Goal: Information Seeking & Learning: Find contact information

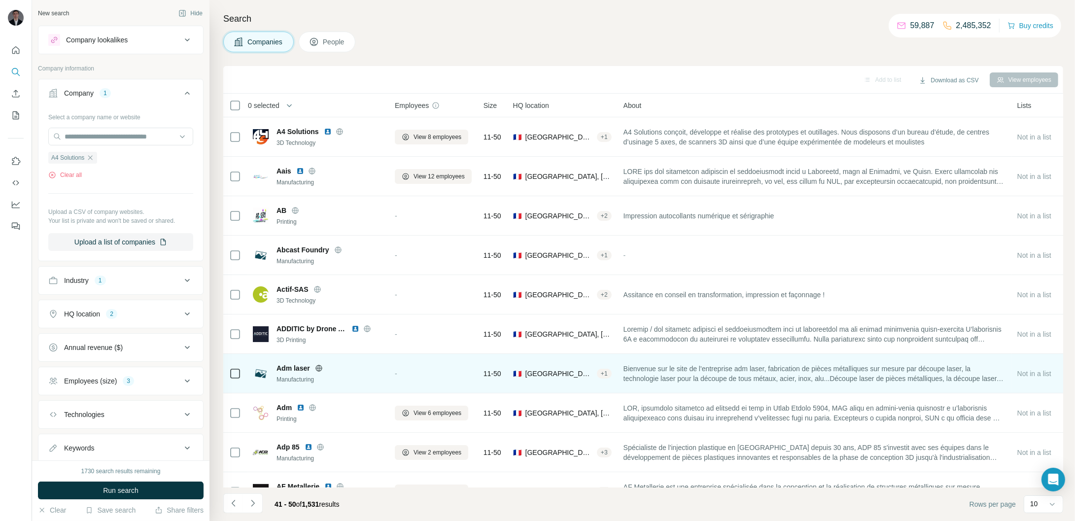
scroll to position [23, 0]
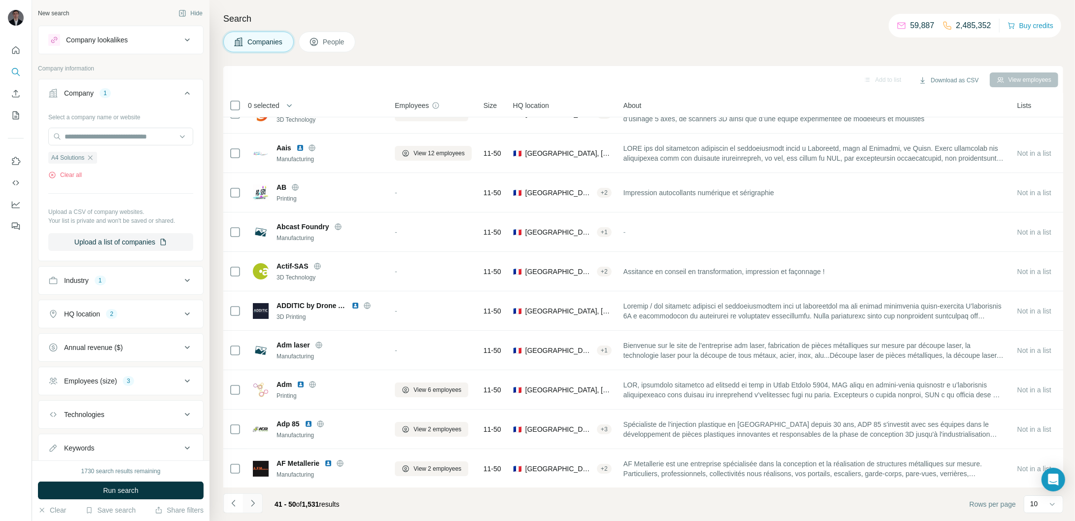
click at [255, 505] on icon "Navigate to next page" at bounding box center [253, 503] width 10 height 10
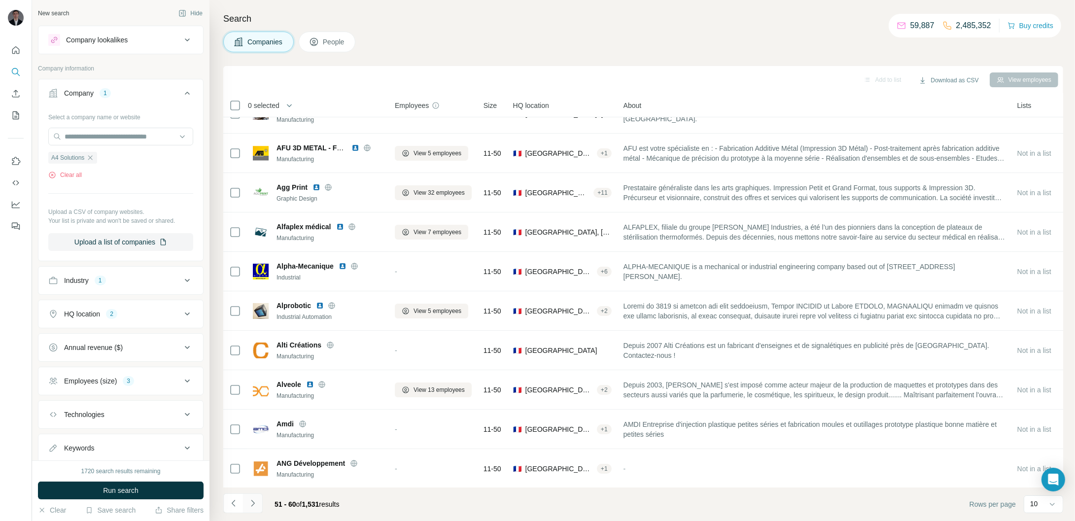
click at [252, 503] on icon "Navigate to next page" at bounding box center [253, 503] width 10 height 10
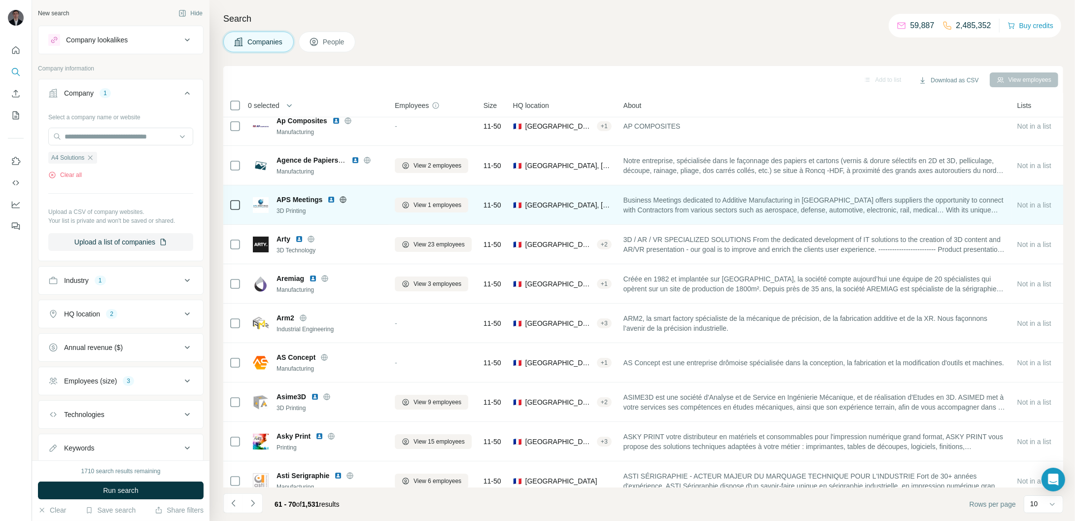
scroll to position [12, 0]
drag, startPoint x: 279, startPoint y: 199, endPoint x: 319, endPoint y: 197, distance: 40.0
click at [319, 197] on span "APS Meetings" at bounding box center [300, 199] width 46 height 10
drag, startPoint x: 277, startPoint y: 197, endPoint x: 325, endPoint y: 201, distance: 48.5
click at [325, 201] on div "APS Meetings" at bounding box center [330, 199] width 106 height 10
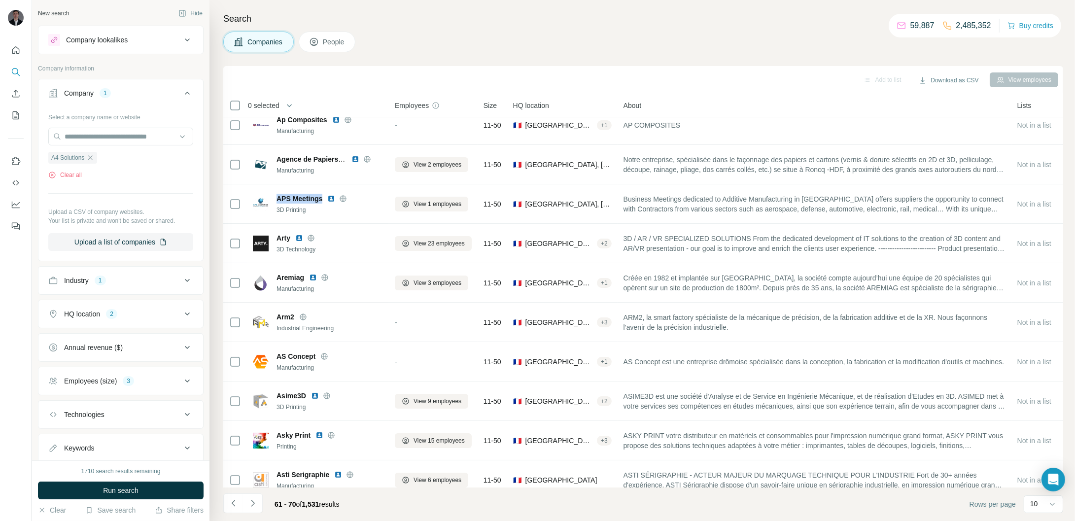
copy span "APS Meetings"
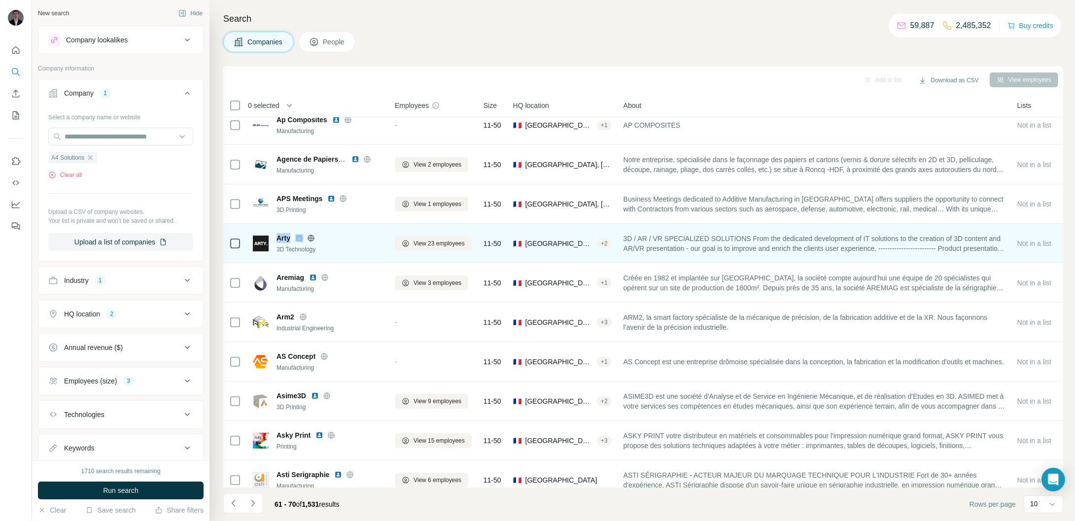
drag, startPoint x: 279, startPoint y: 237, endPoint x: 293, endPoint y: 236, distance: 14.8
click at [293, 236] on div "Arty" at bounding box center [330, 238] width 106 height 10
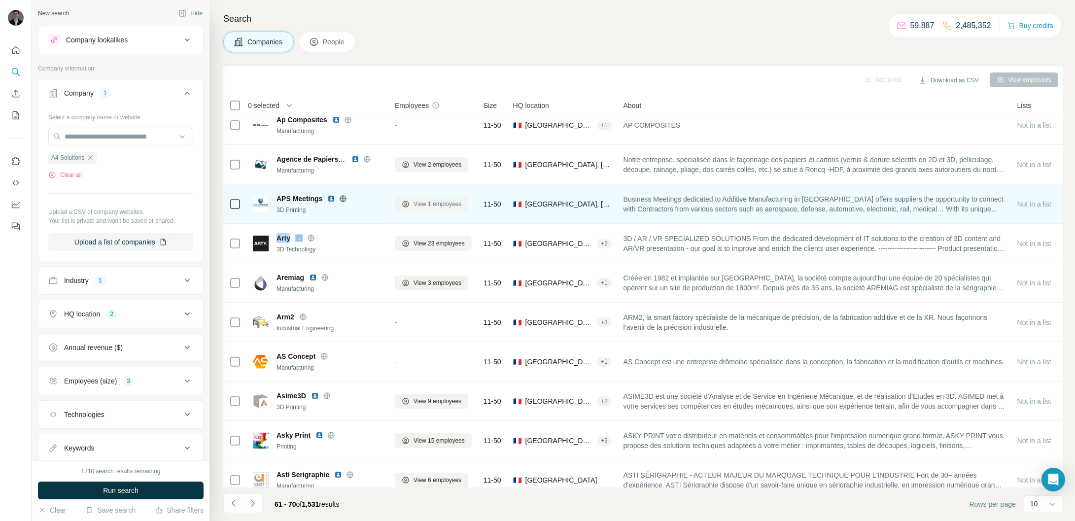
click at [450, 202] on span "View 1 employees" at bounding box center [438, 204] width 48 height 9
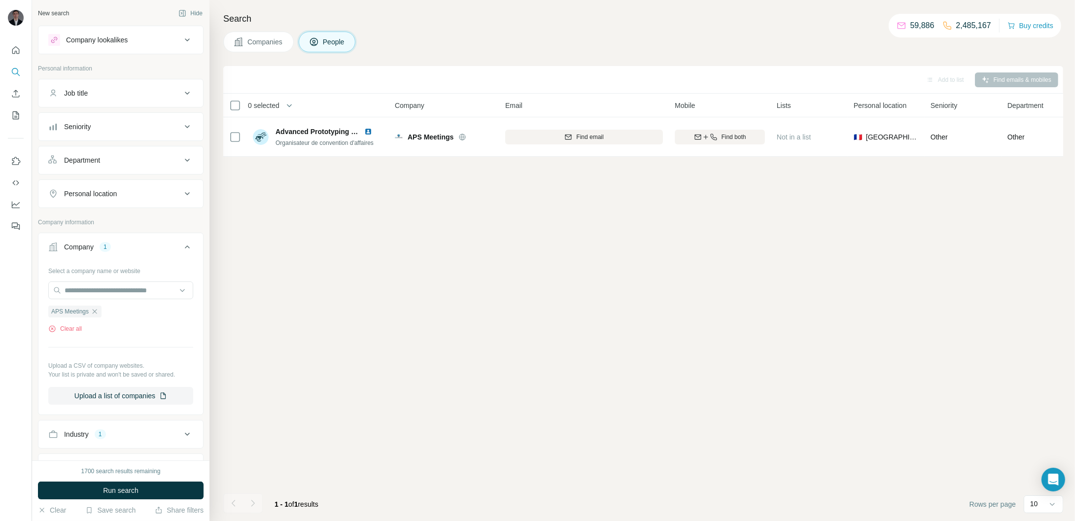
click at [248, 44] on span "Companies" at bounding box center [265, 42] width 36 height 10
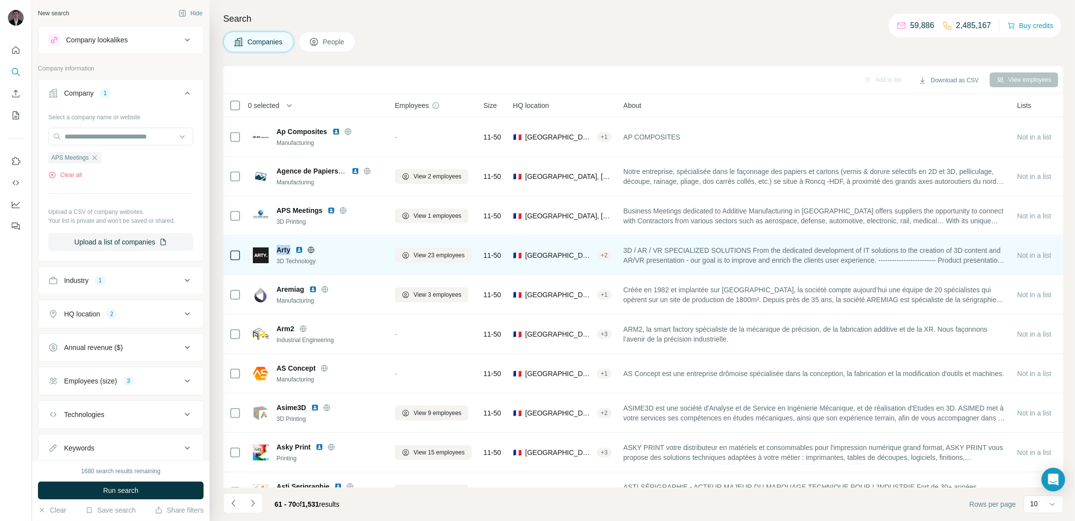
drag, startPoint x: 273, startPoint y: 246, endPoint x: 291, endPoint y: 246, distance: 18.2
click at [291, 246] on div "Arty 3D Technology" at bounding box center [318, 255] width 130 height 21
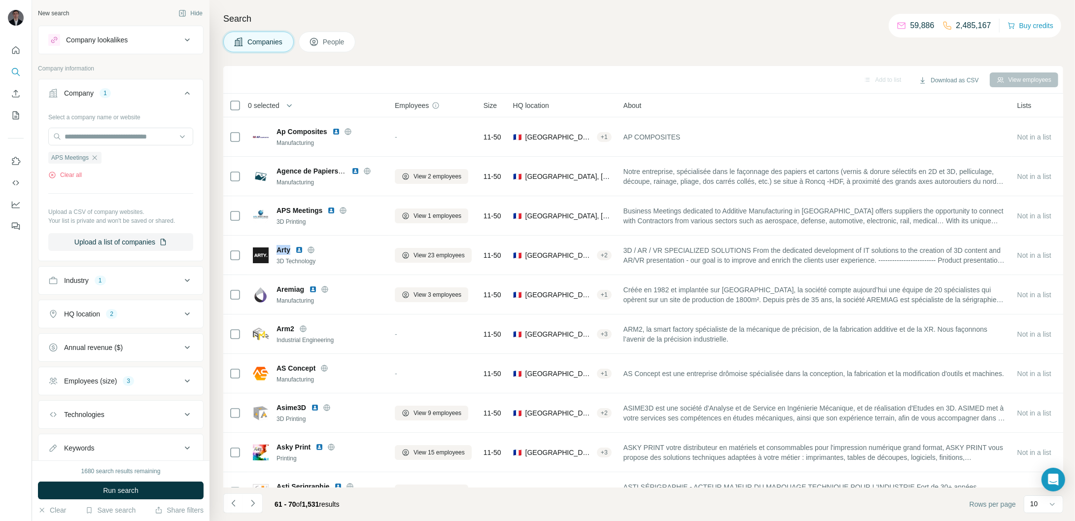
copy span "Arty"
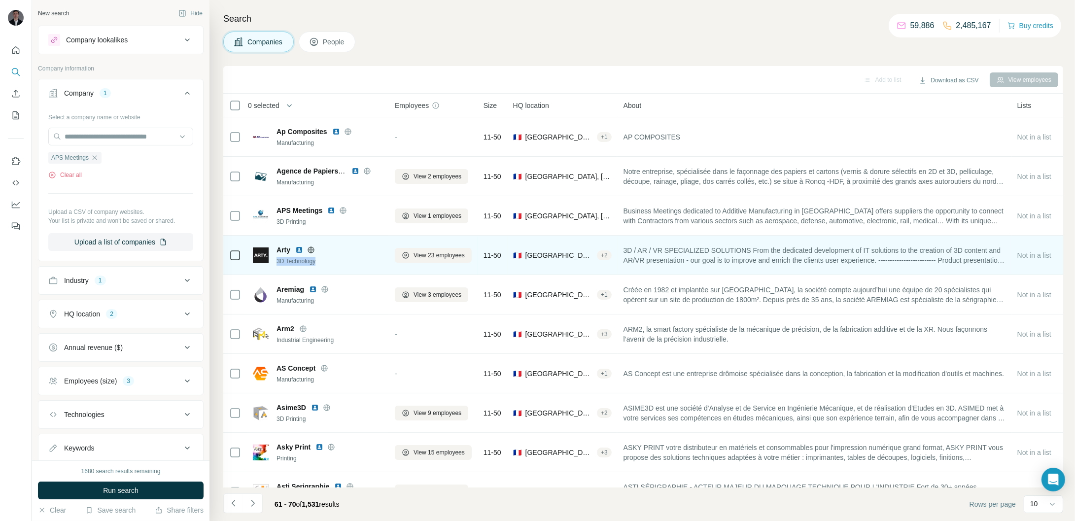
drag, startPoint x: 278, startPoint y: 260, endPoint x: 325, endPoint y: 263, distance: 47.9
click at [325, 263] on div "3D Technology" at bounding box center [330, 261] width 106 height 9
click at [312, 249] on icon at bounding box center [311, 249] width 6 height 0
click at [434, 255] on span "View 23 employees" at bounding box center [439, 255] width 51 height 9
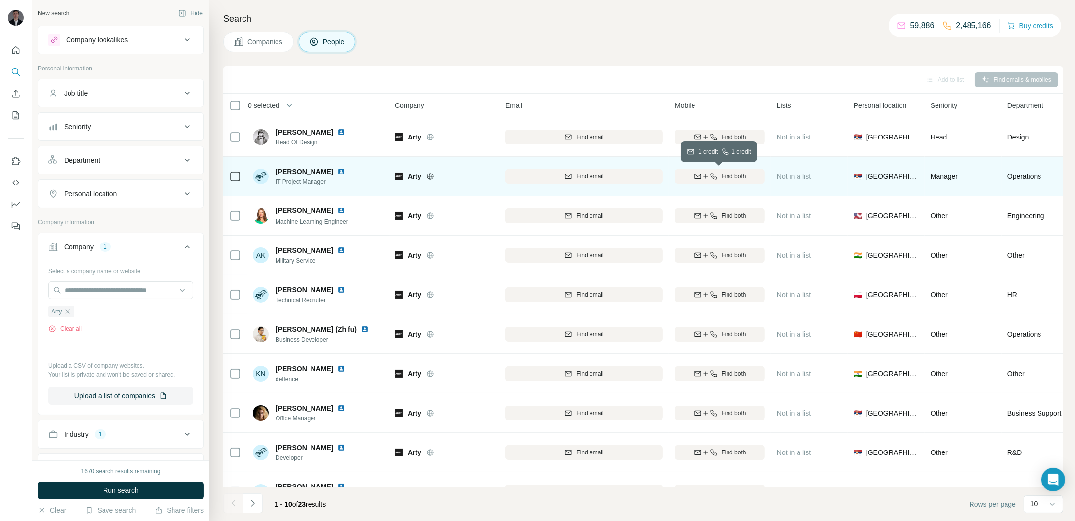
click at [722, 173] on span "Find both" at bounding box center [734, 176] width 25 height 9
drag, startPoint x: 277, startPoint y: 171, endPoint x: 312, endPoint y: 173, distance: 34.5
click at [312, 173] on div "[PERSON_NAME]" at bounding box center [316, 172] width 81 height 10
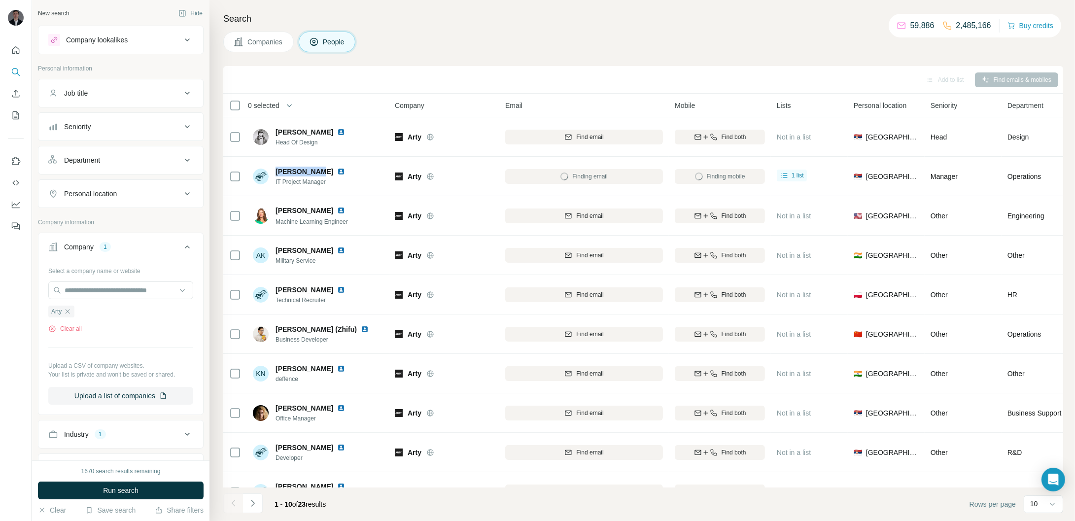
copy span "[PERSON_NAME]"
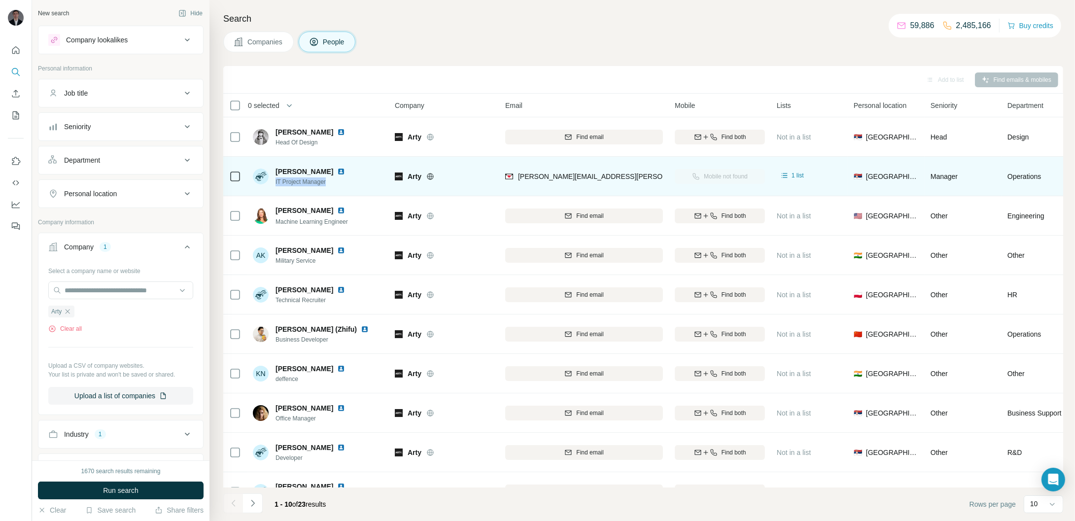
drag, startPoint x: 335, startPoint y: 183, endPoint x: 274, endPoint y: 184, distance: 60.6
click at [274, 184] on div "[PERSON_NAME] IT Project Manager" at bounding box center [318, 176] width 131 height 27
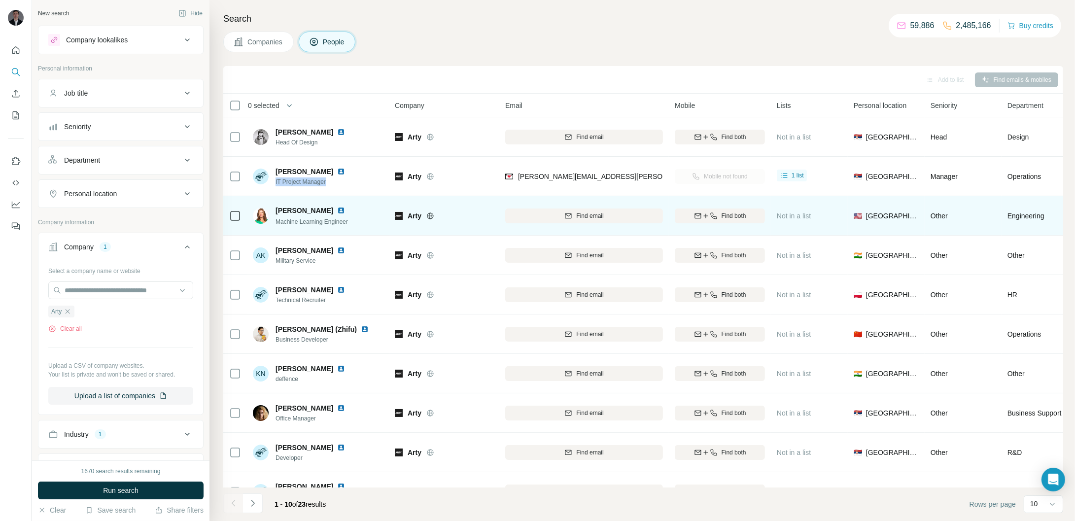
copy span "IT Project Manager"
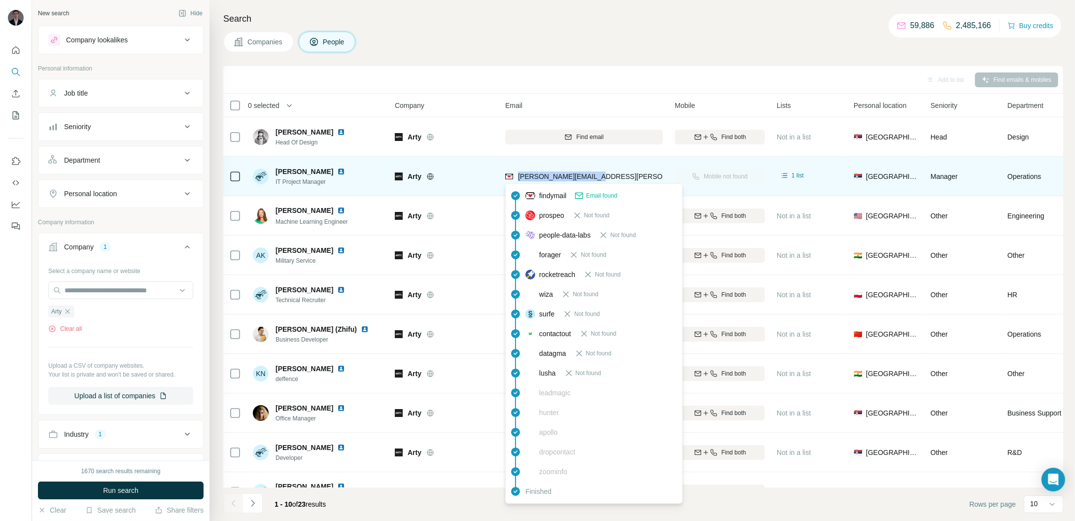
drag, startPoint x: 605, startPoint y: 175, endPoint x: 518, endPoint y: 177, distance: 87.3
click at [518, 177] on div "[PERSON_NAME][EMAIL_ADDRESS][PERSON_NAME][DOMAIN_NAME]" at bounding box center [584, 176] width 158 height 27
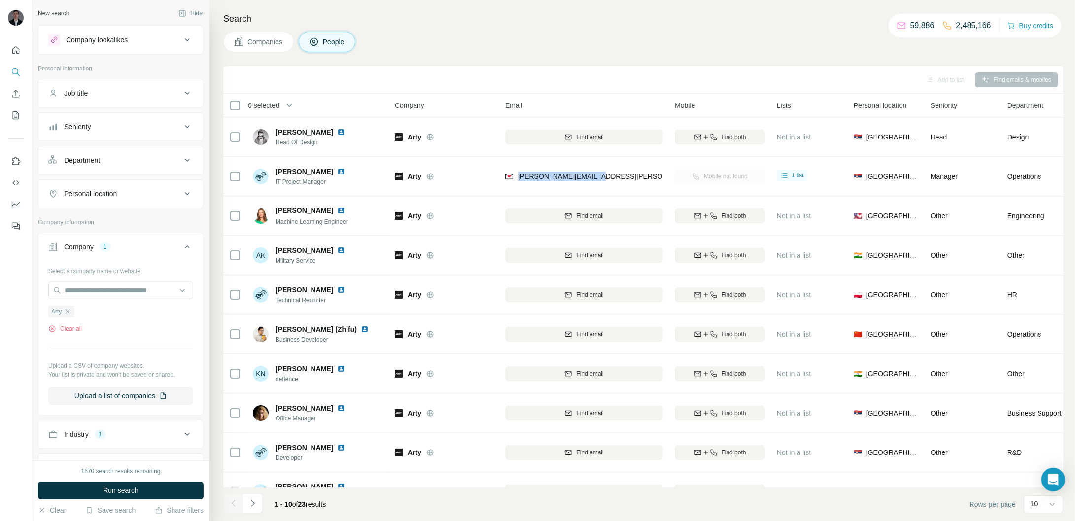
copy span "[PERSON_NAME][EMAIL_ADDRESS][PERSON_NAME][DOMAIN_NAME]"
drag, startPoint x: 273, startPoint y: 49, endPoint x: 279, endPoint y: 57, distance: 9.6
click at [270, 47] on button "Companies" at bounding box center [258, 42] width 70 height 21
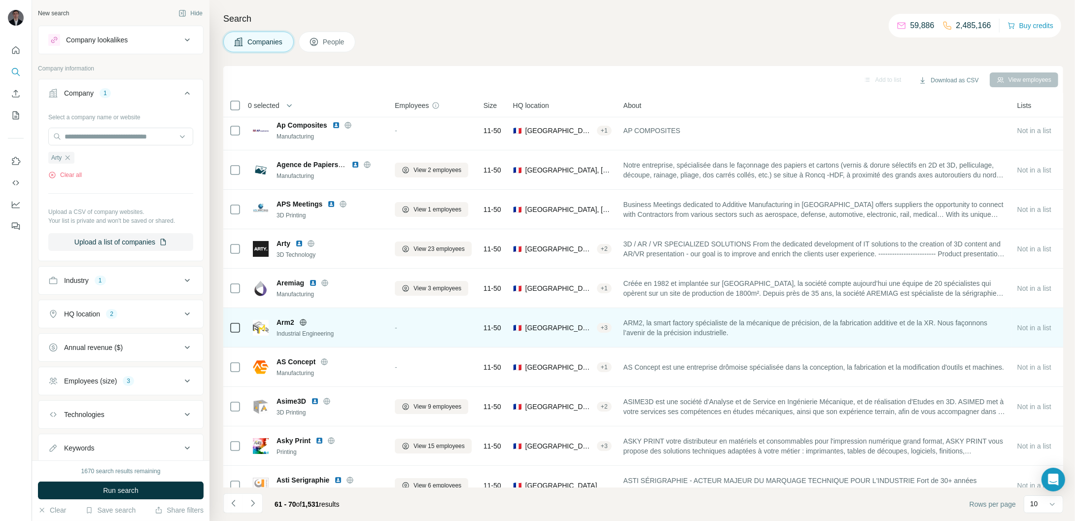
scroll to position [23, 0]
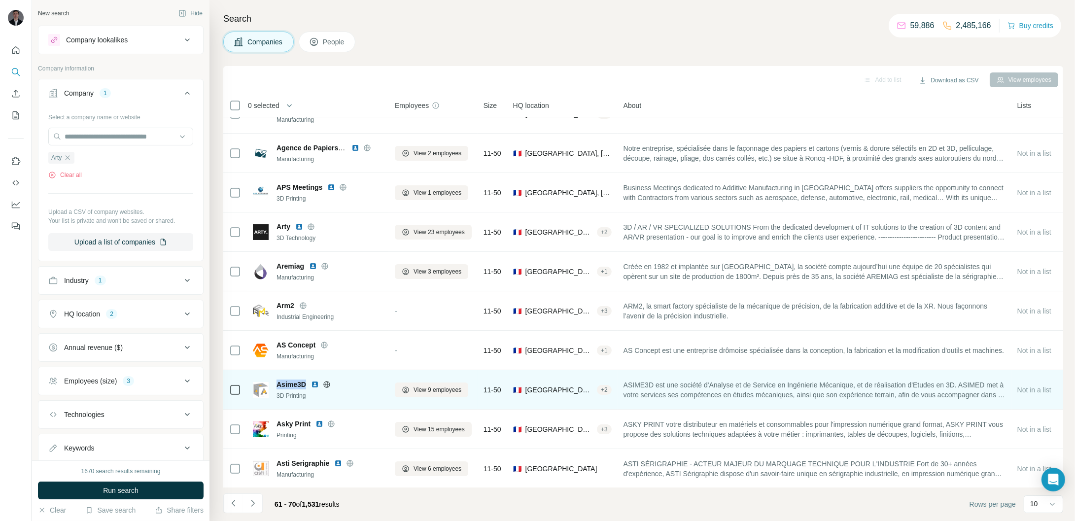
drag, startPoint x: 276, startPoint y: 384, endPoint x: 307, endPoint y: 386, distance: 31.1
click at [307, 386] on div "Asime3D 3D Printing" at bounding box center [318, 390] width 130 height 21
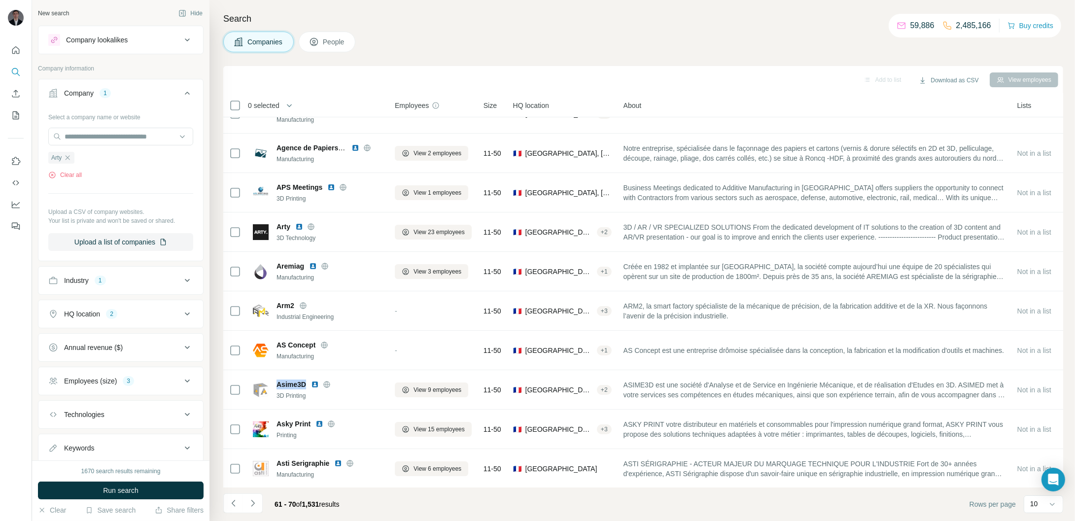
copy span "Asime3D"
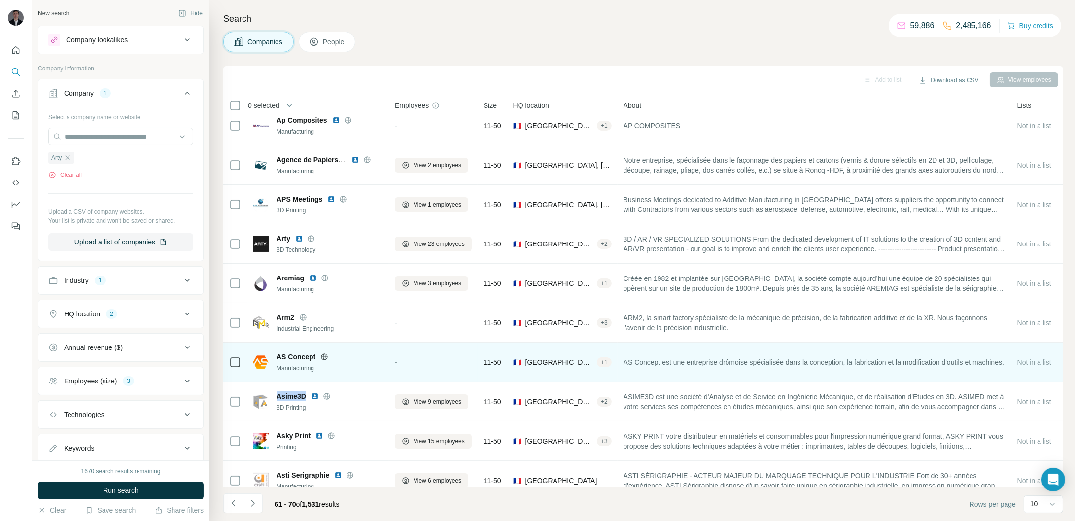
scroll to position [0, 0]
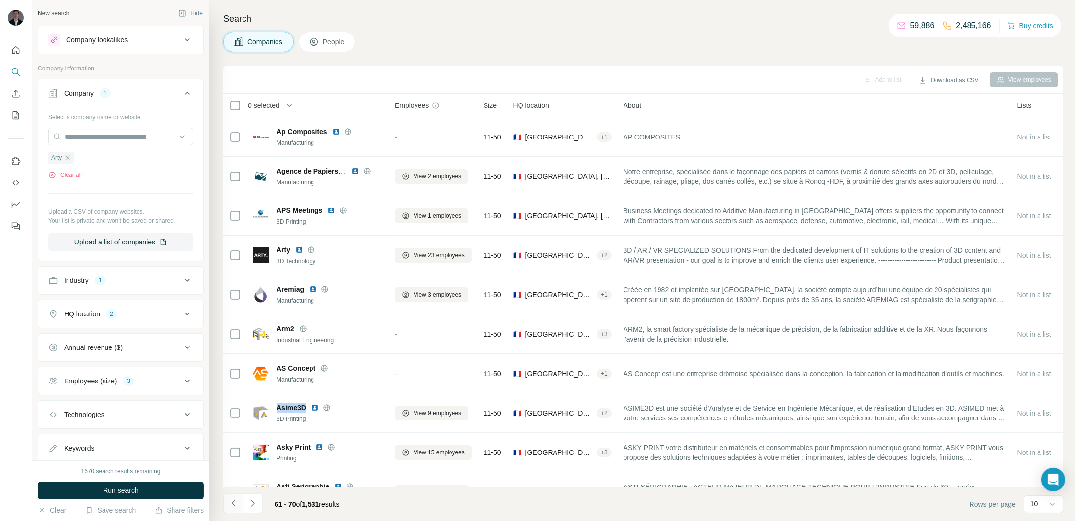
click at [236, 511] on button "Navigate to previous page" at bounding box center [233, 503] width 20 height 20
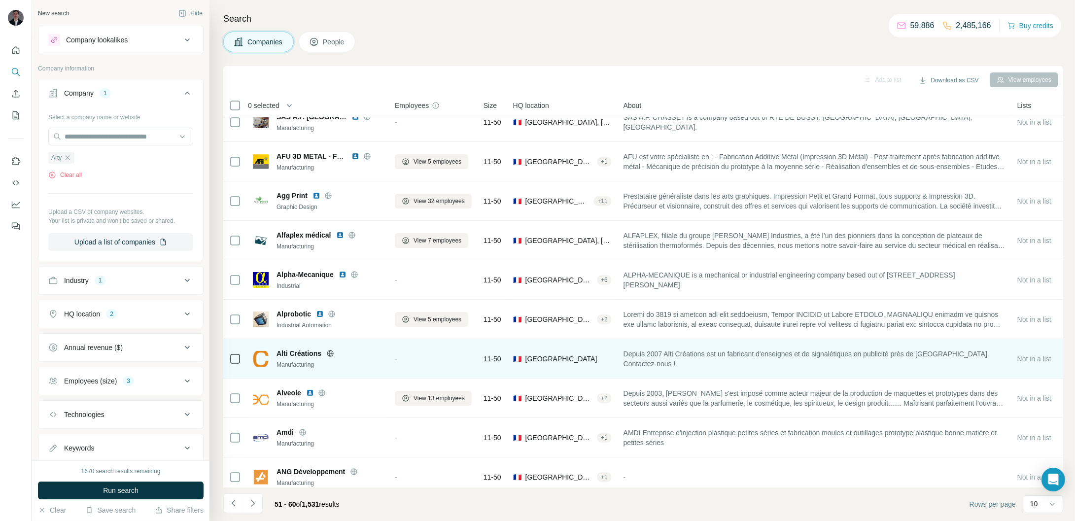
scroll to position [23, 0]
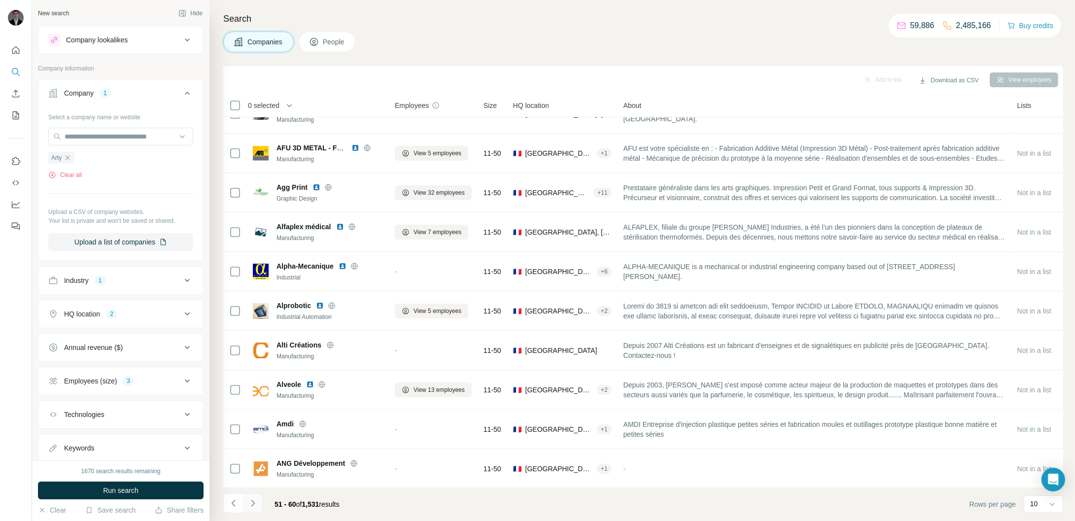
click at [254, 496] on button "Navigate to next page" at bounding box center [253, 503] width 20 height 20
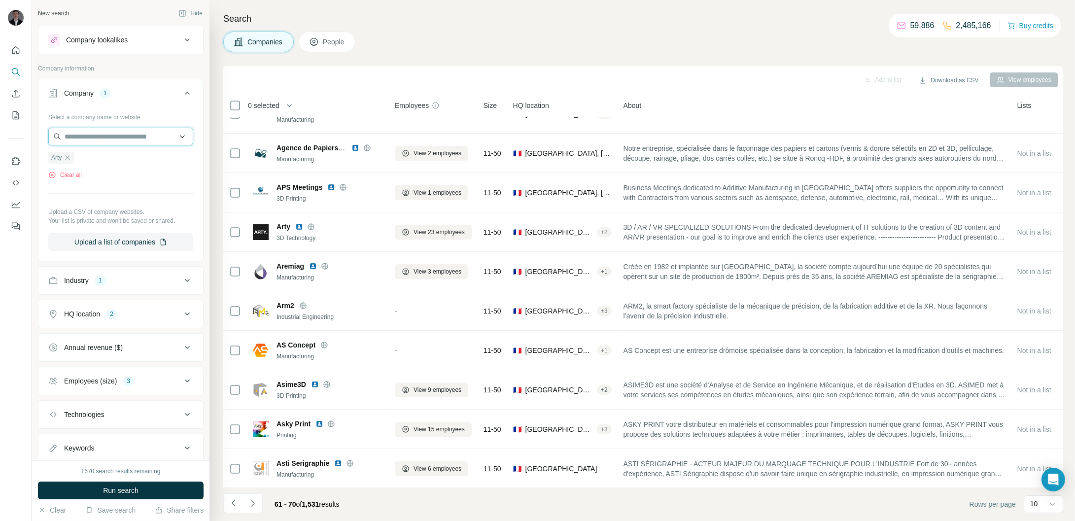
click at [112, 138] on input "text" at bounding box center [120, 137] width 145 height 18
paste input "**********"
type input "**********"
click at [479, 56] on div "Search Companies People Add to list Download as CSV View employees 0 selected C…" at bounding box center [643, 260] width 866 height 521
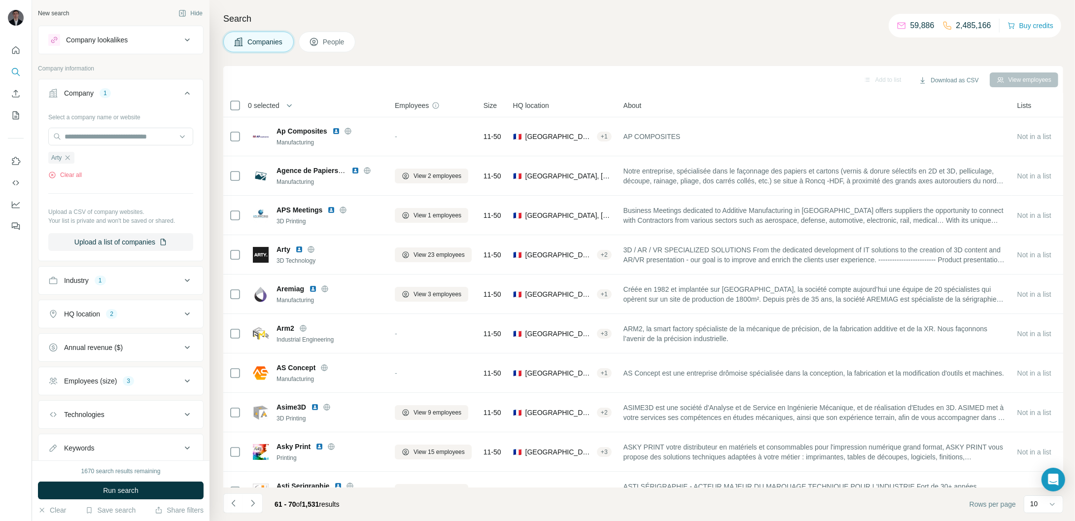
scroll to position [0, 0]
click at [233, 503] on icon "Navigate to previous page" at bounding box center [234, 503] width 10 height 10
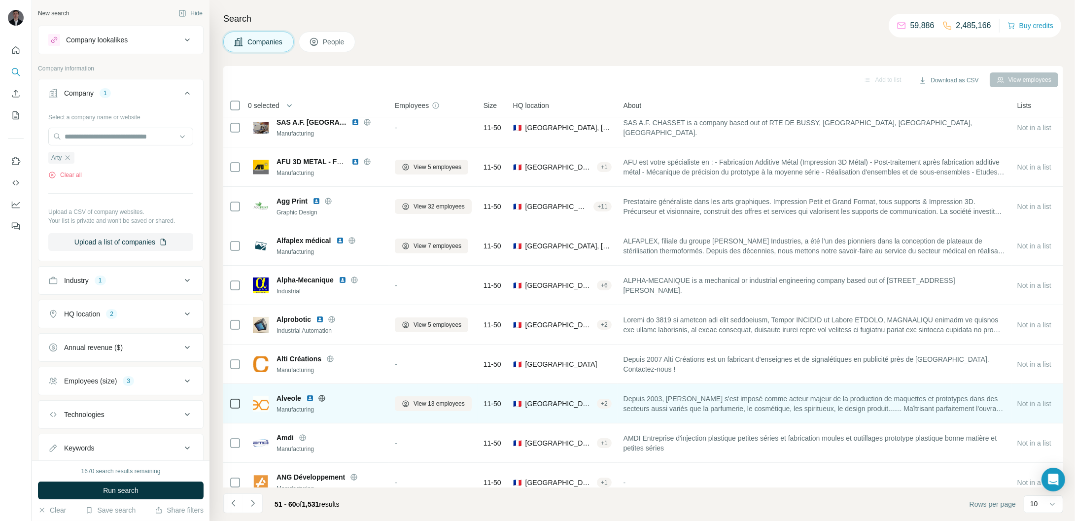
scroll to position [23, 0]
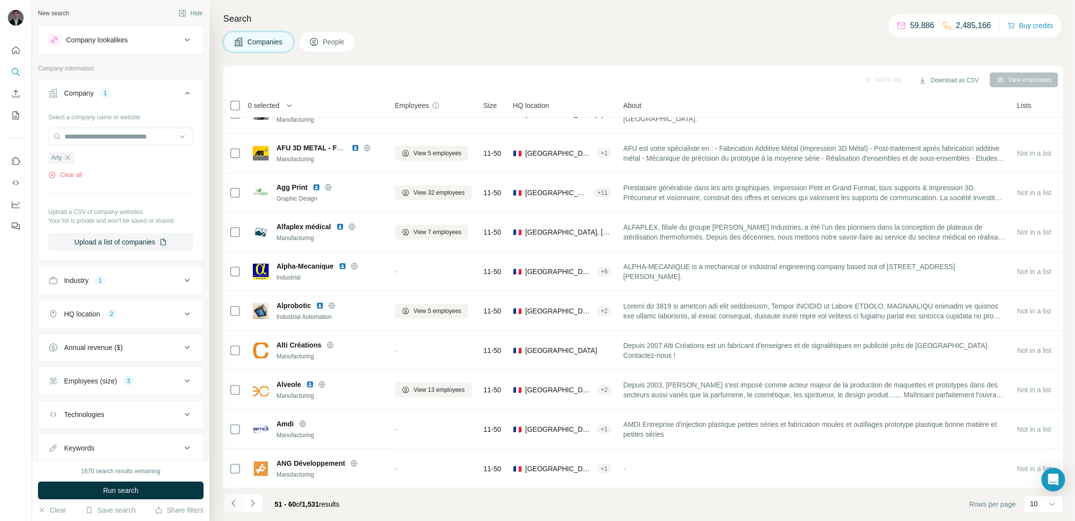
click at [233, 504] on icon "Navigate to previous page" at bounding box center [234, 503] width 10 height 10
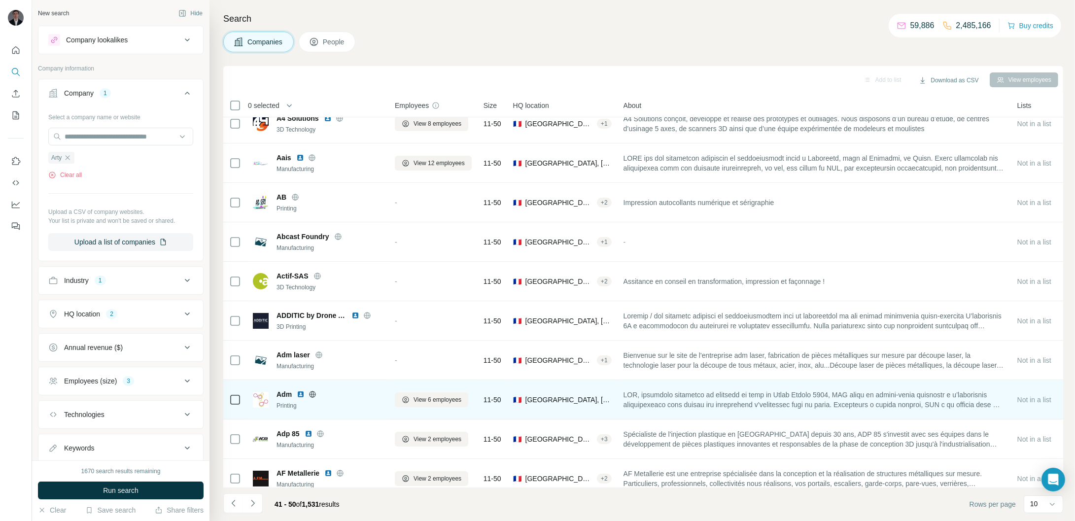
scroll to position [0, 0]
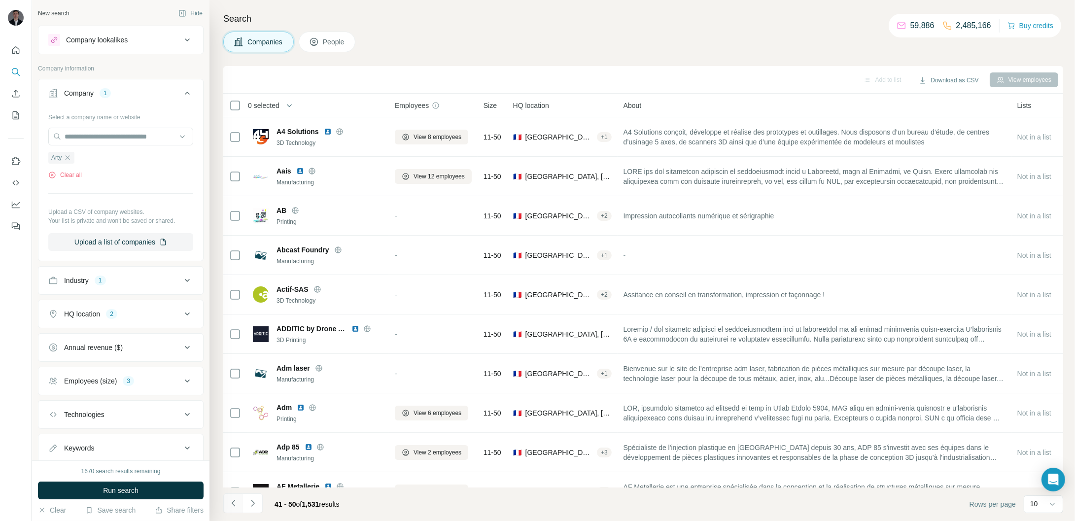
click at [231, 509] on button "Navigate to previous page" at bounding box center [233, 503] width 20 height 20
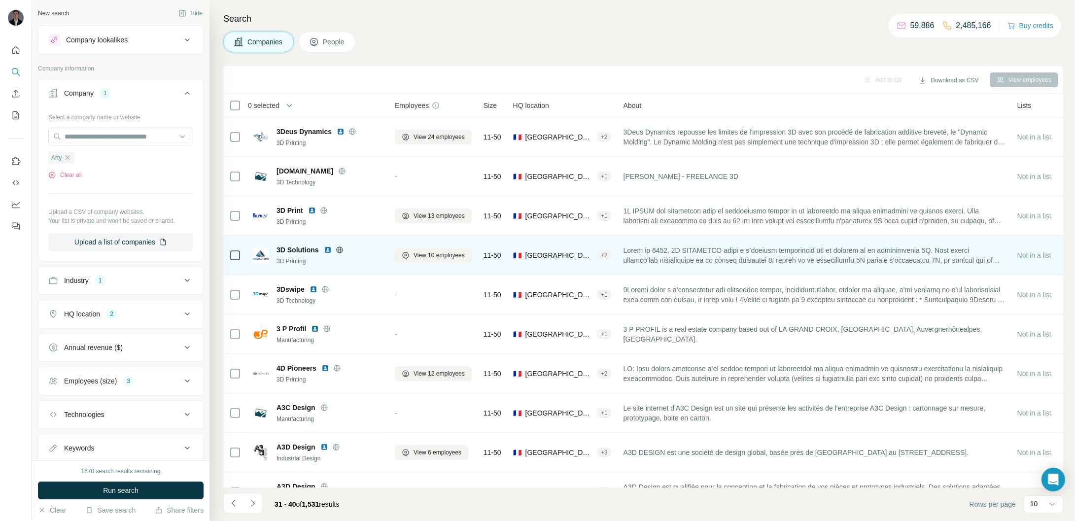
click at [338, 250] on icon at bounding box center [340, 250] width 8 height 8
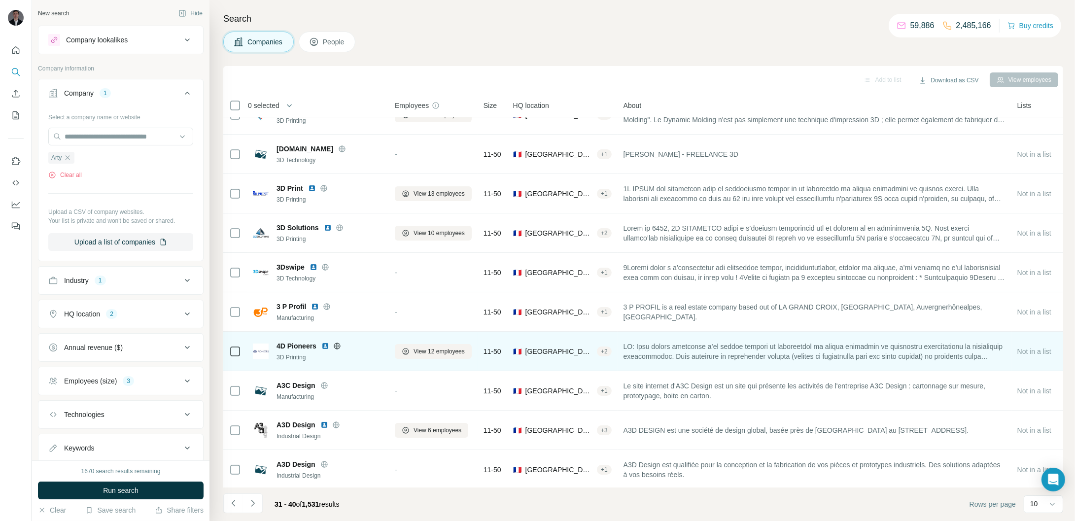
scroll to position [23, 0]
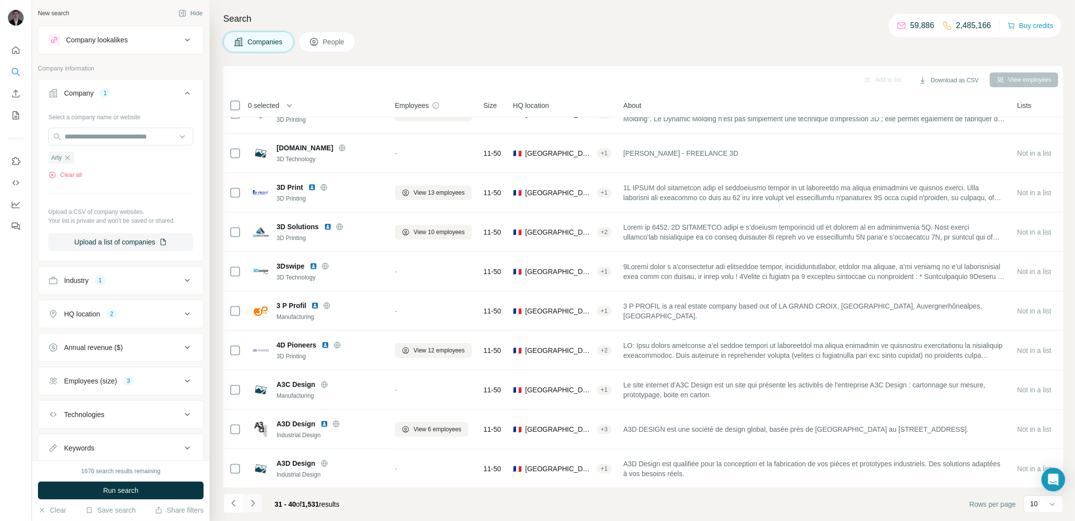
click at [258, 506] on button "Navigate to next page" at bounding box center [253, 503] width 20 height 20
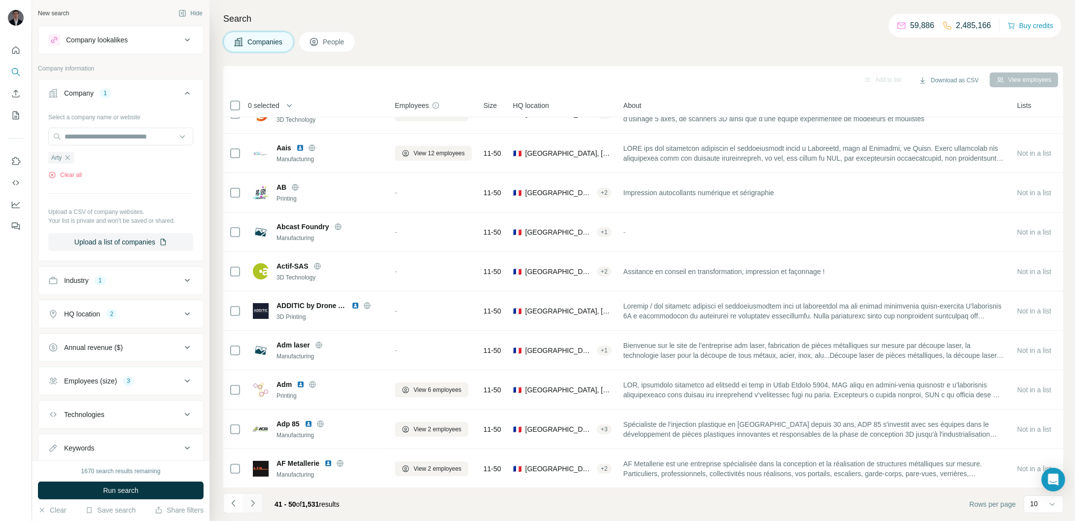
click at [257, 505] on button "Navigate to next page" at bounding box center [253, 503] width 20 height 20
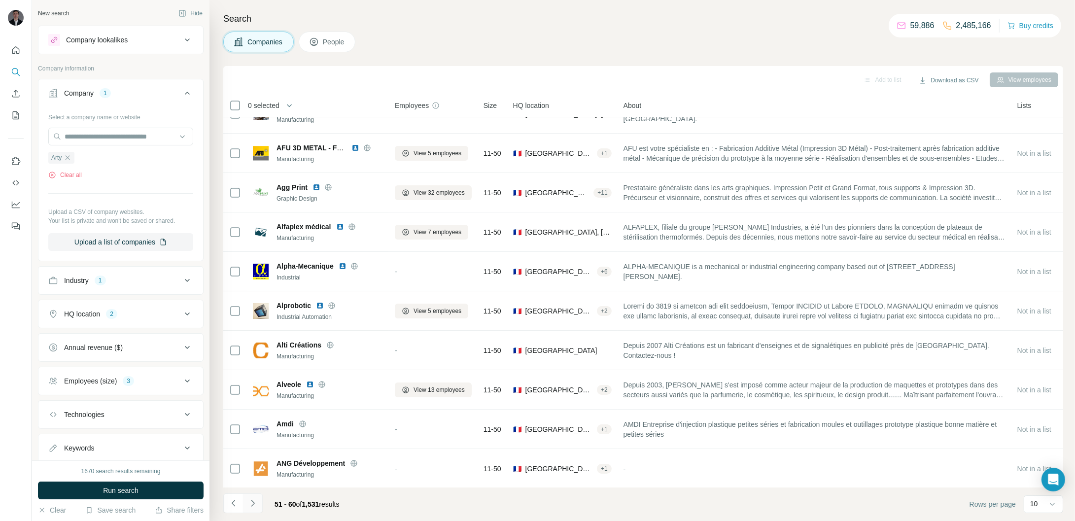
click at [257, 505] on button "Navigate to next page" at bounding box center [253, 503] width 20 height 20
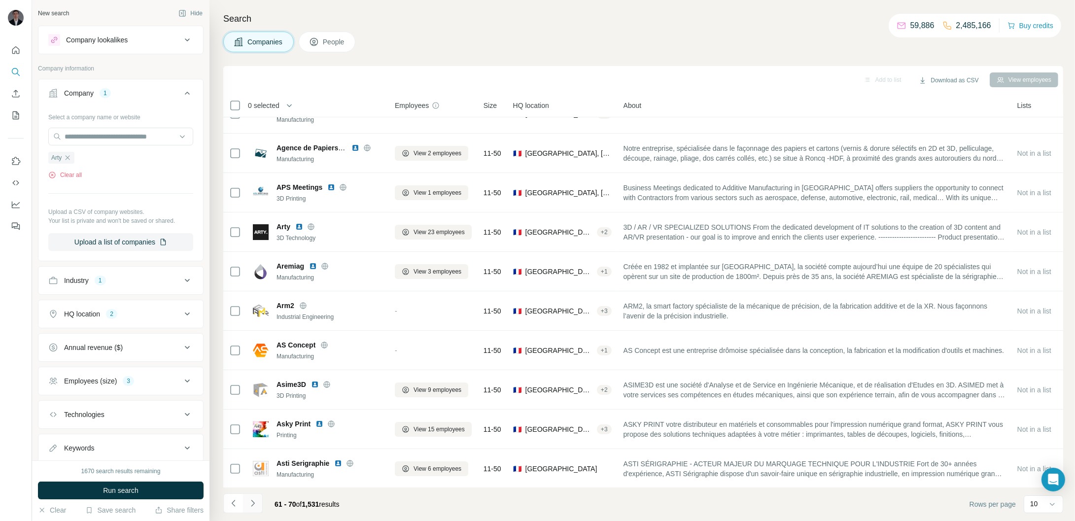
click at [252, 509] on button "Navigate to next page" at bounding box center [253, 503] width 20 height 20
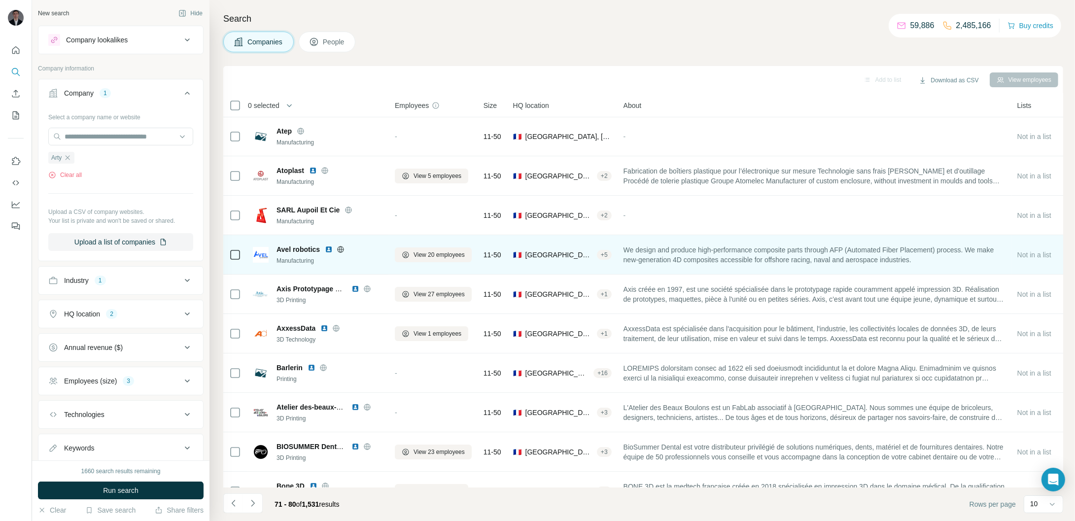
scroll to position [0, 0]
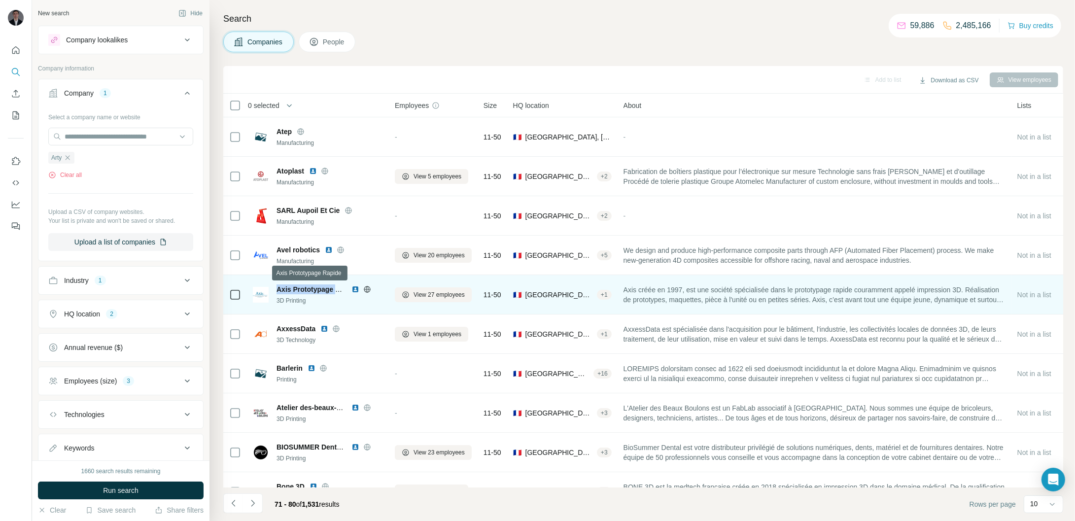
drag, startPoint x: 278, startPoint y: 289, endPoint x: 343, endPoint y: 291, distance: 64.6
click at [343, 291] on span "Axis Prototypage Rapide" at bounding box center [318, 289] width 82 height 8
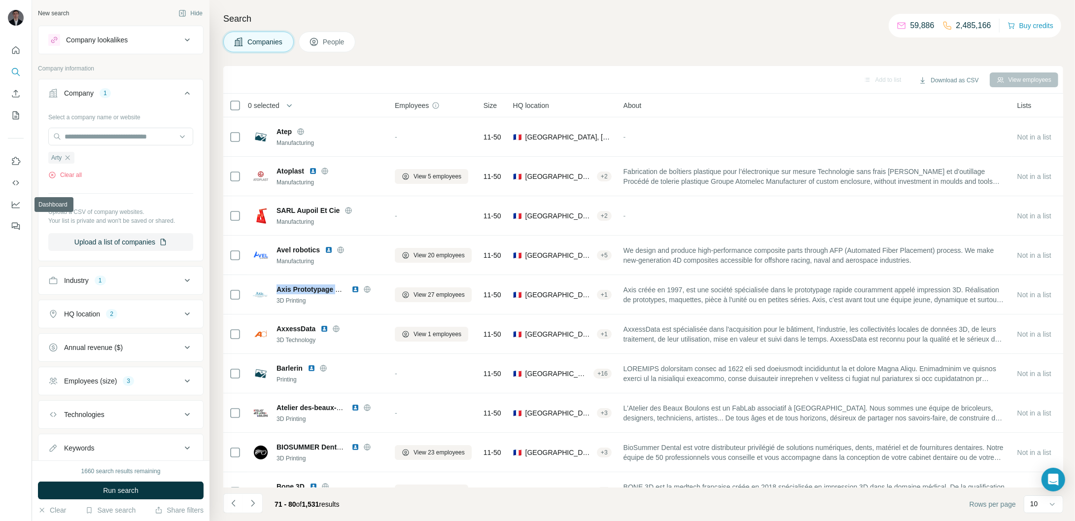
copy span "Axis Prototypage Ra"
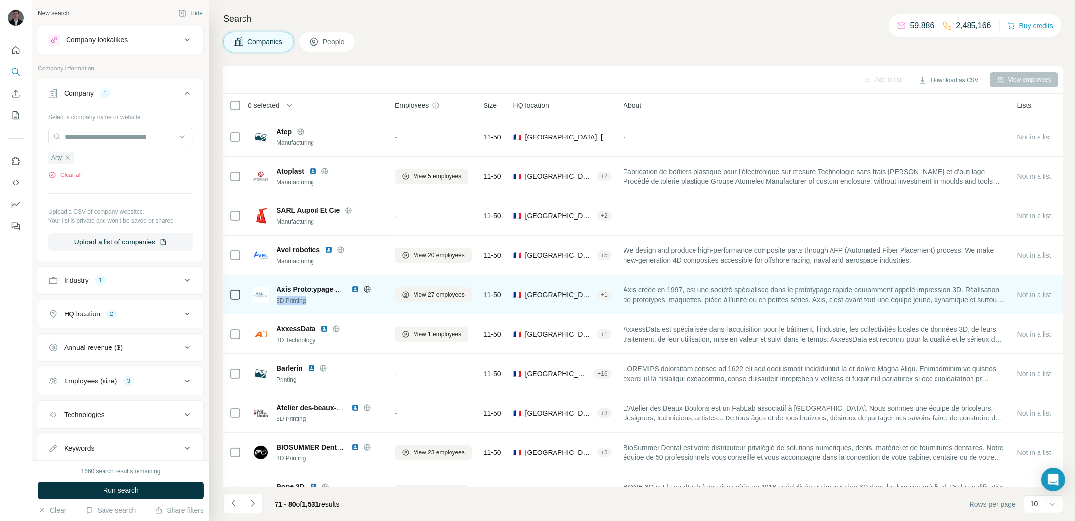
drag, startPoint x: 313, startPoint y: 301, endPoint x: 277, endPoint y: 303, distance: 36.0
click at [277, 303] on div "3D Printing" at bounding box center [330, 300] width 106 height 9
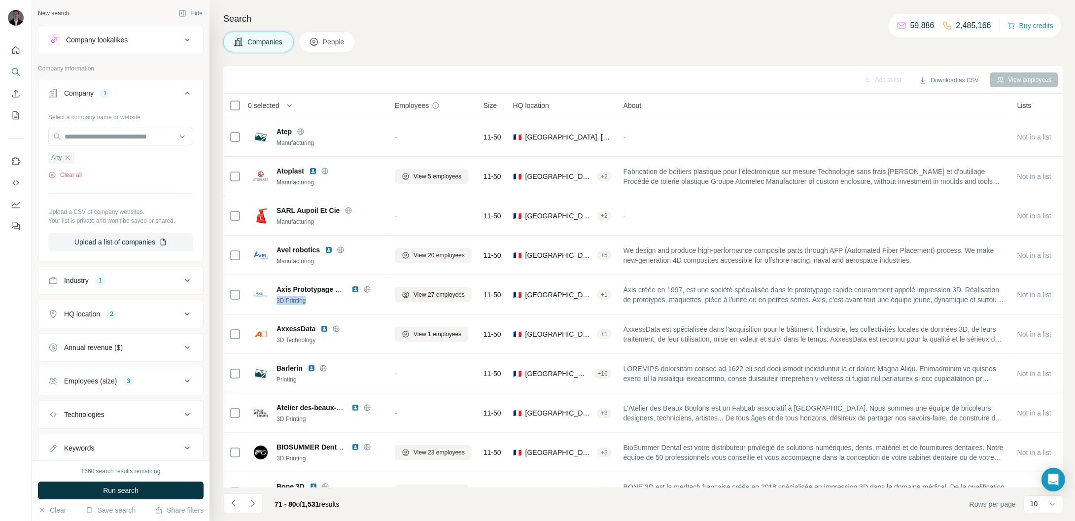
copy div "3D Printing"
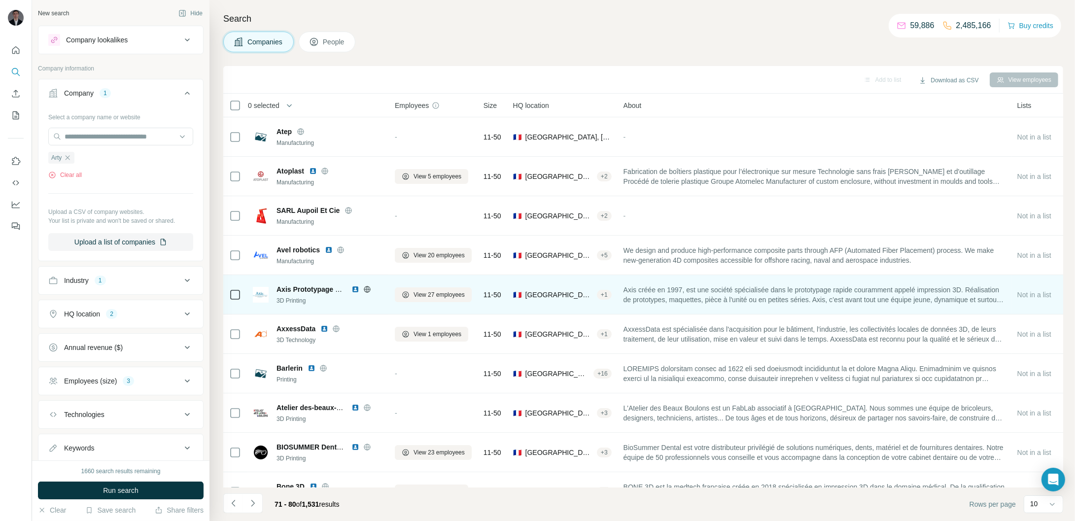
click at [366, 289] on icon at bounding box center [367, 289] width 2 height 6
click at [428, 296] on span "View 27 employees" at bounding box center [439, 294] width 51 height 9
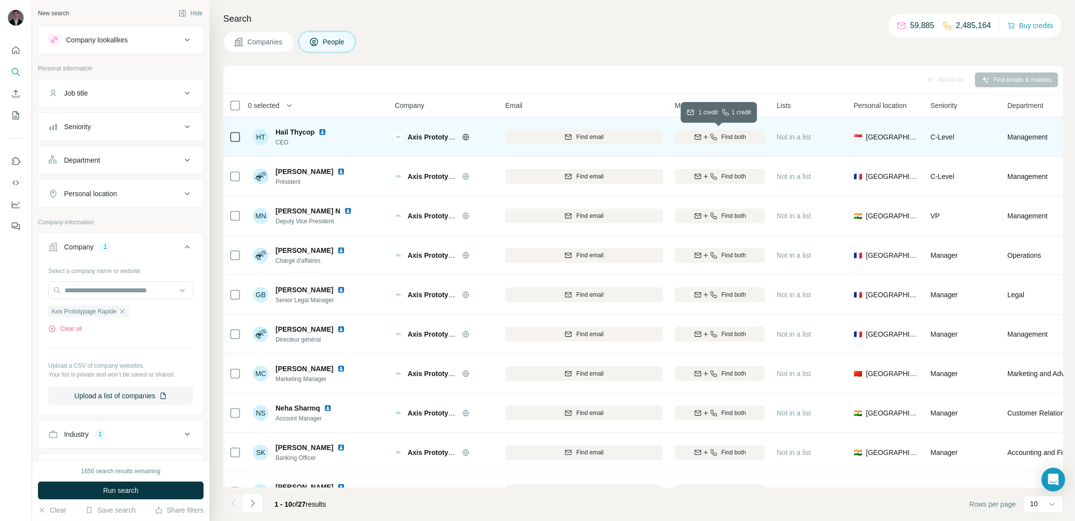
click at [747, 133] on div "Find both" at bounding box center [720, 137] width 90 height 9
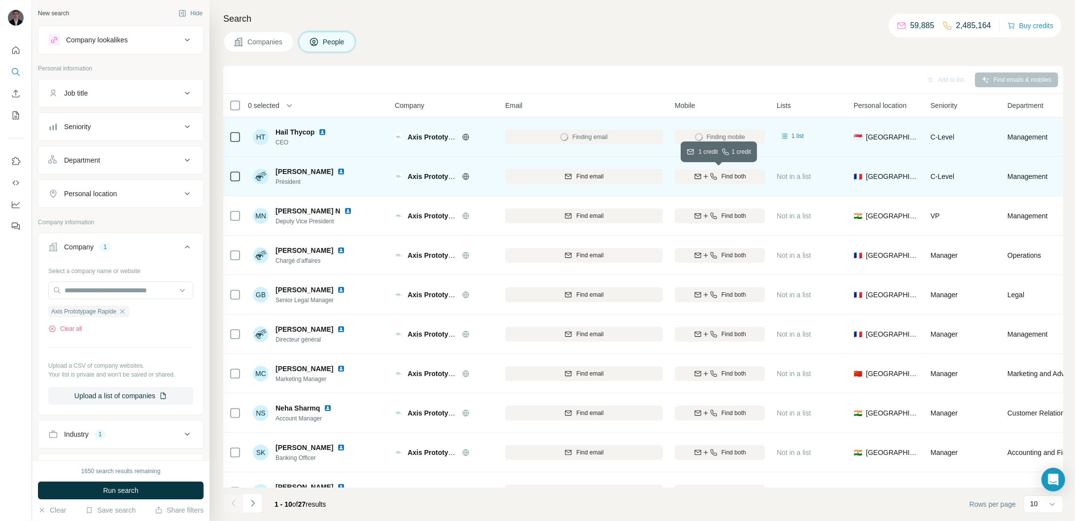
click at [730, 177] on span "Find both" at bounding box center [734, 176] width 25 height 9
drag, startPoint x: 278, startPoint y: 173, endPoint x: 289, endPoint y: 176, distance: 11.9
click at [312, 175] on span "[PERSON_NAME]" at bounding box center [305, 172] width 58 height 10
drag, startPoint x: 275, startPoint y: 173, endPoint x: 334, endPoint y: 167, distance: 59.9
click at [334, 167] on div "[PERSON_NAME] Président" at bounding box center [305, 177] width 104 height 20
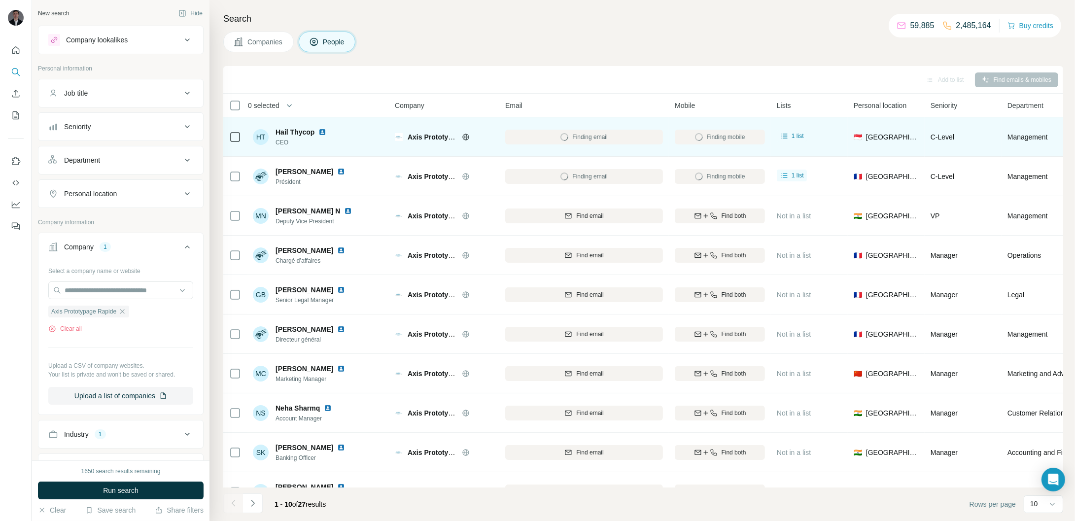
copy span "[PERSON_NAME]"
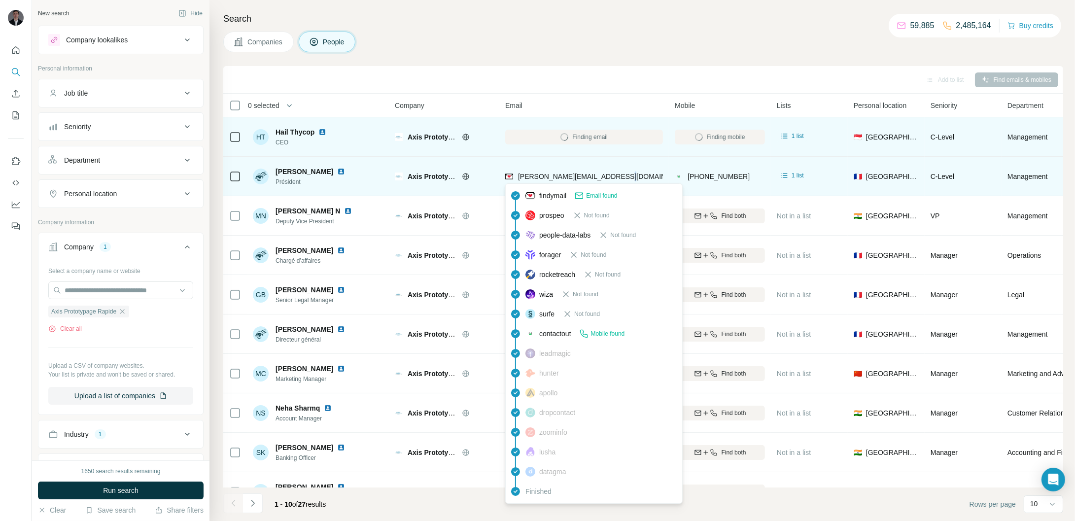
copy span "."
drag, startPoint x: 636, startPoint y: 176, endPoint x: 519, endPoint y: 176, distance: 116.8
click at [519, 176] on div "[PERSON_NAME][EMAIL_ADDRESS][DOMAIN_NAME]" at bounding box center [584, 176] width 158 height 27
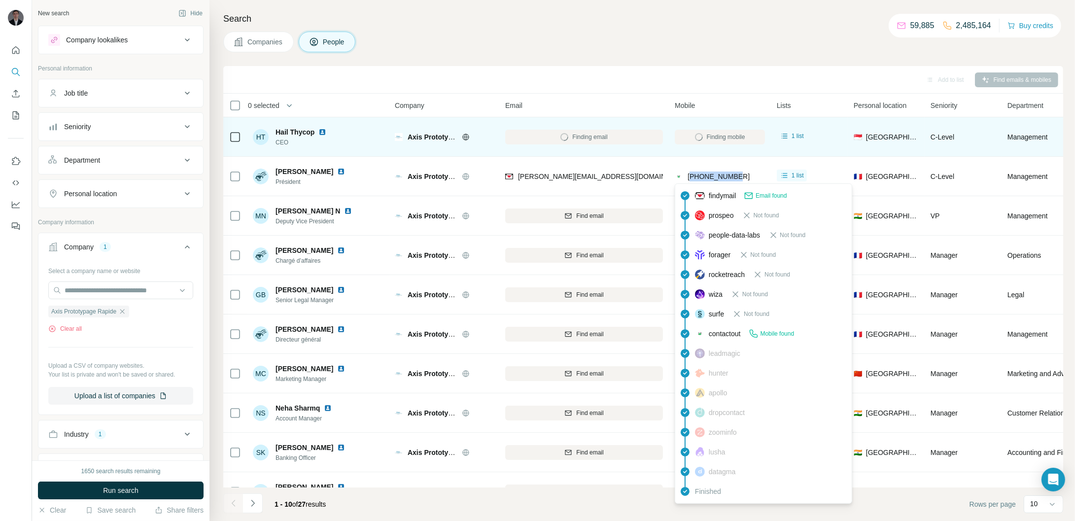
drag, startPoint x: 743, startPoint y: 175, endPoint x: 694, endPoint y: 178, distance: 49.9
click at [694, 178] on div "[PHONE_NUMBER]" at bounding box center [720, 176] width 90 height 27
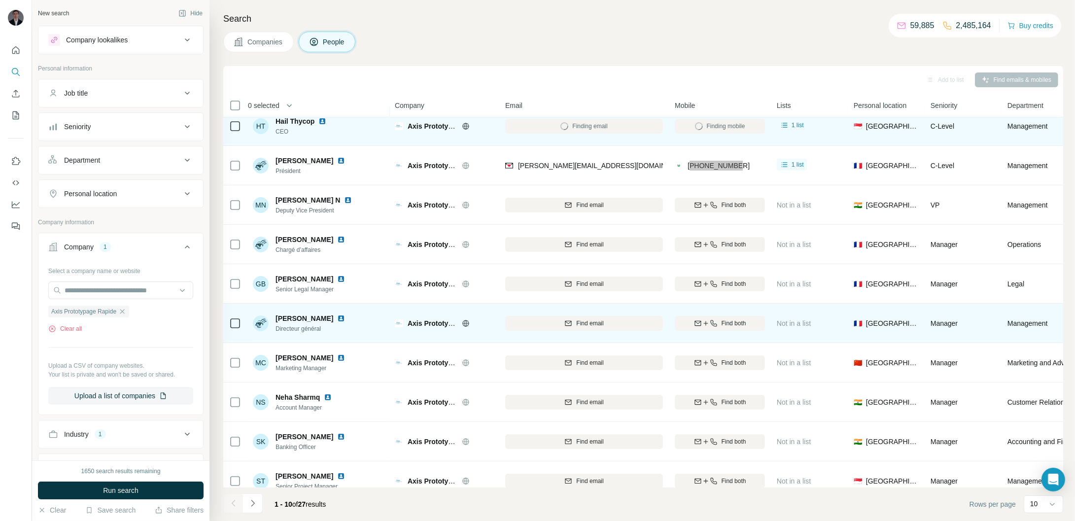
scroll to position [17, 0]
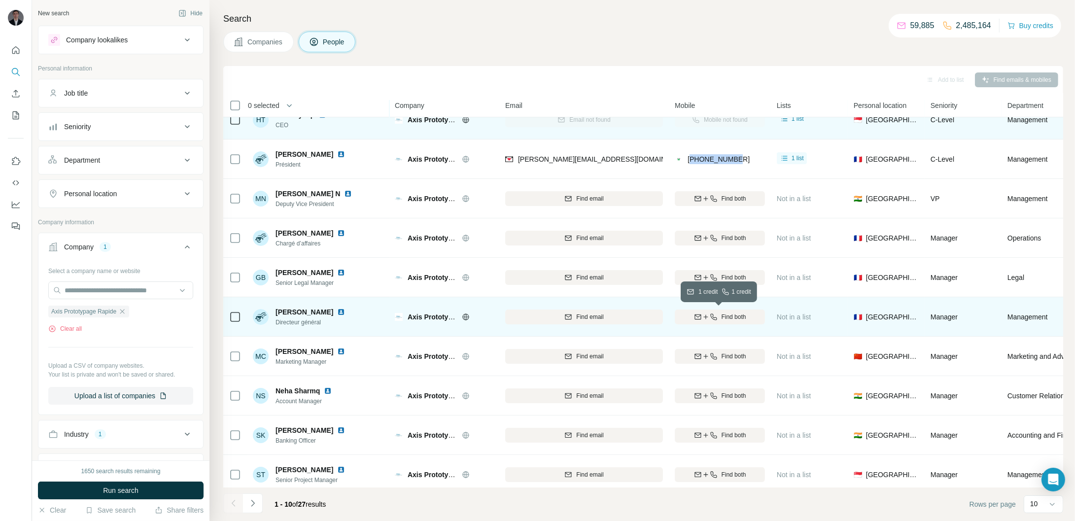
click at [722, 317] on span "Find both" at bounding box center [734, 317] width 25 height 9
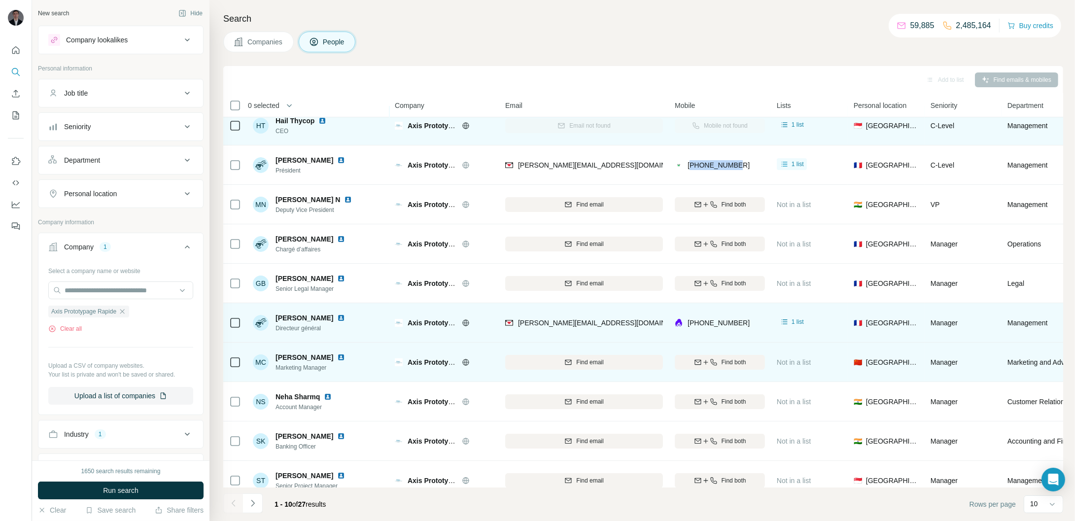
scroll to position [12, 0]
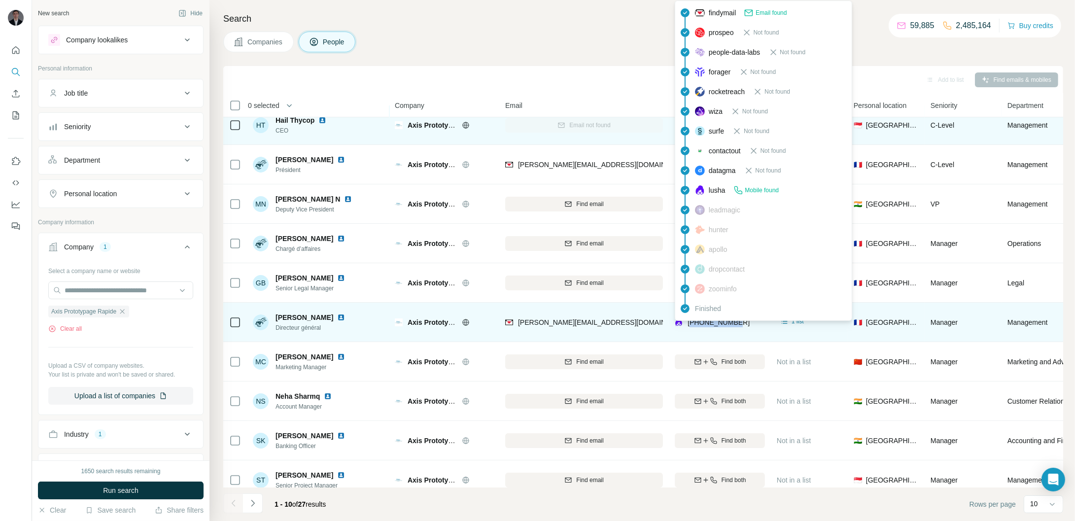
drag, startPoint x: 747, startPoint y: 323, endPoint x: 691, endPoint y: 325, distance: 56.7
click at [691, 325] on div "[PHONE_NUMBER]" at bounding box center [720, 322] width 90 height 27
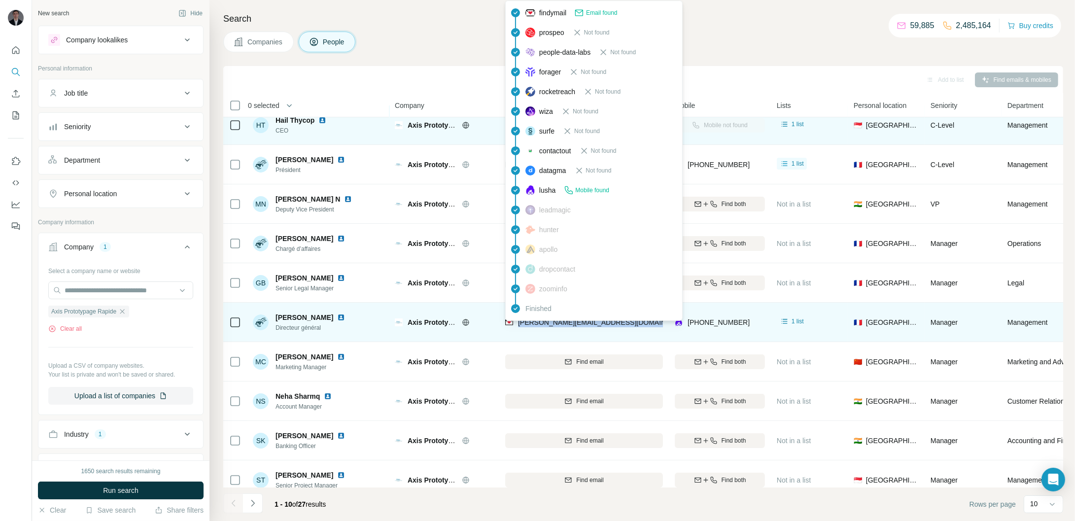
drag, startPoint x: 645, startPoint y: 321, endPoint x: 516, endPoint y: 322, distance: 128.7
click at [516, 322] on div "[PERSON_NAME][EMAIL_ADDRESS][DOMAIN_NAME]" at bounding box center [584, 322] width 158 height 27
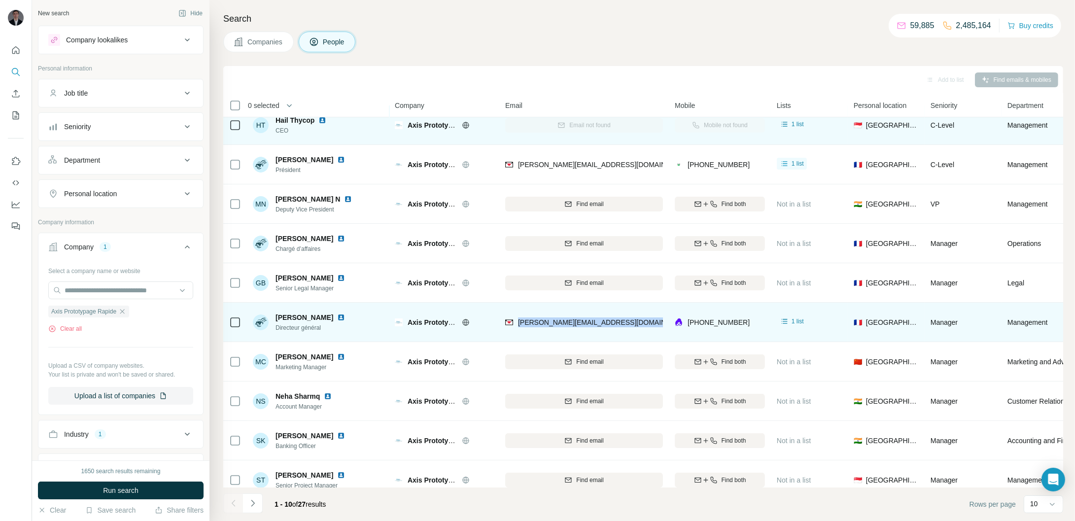
drag, startPoint x: 277, startPoint y: 316, endPoint x: 356, endPoint y: 320, distance: 79.5
click at [356, 320] on div "[PERSON_NAME]" at bounding box center [316, 318] width 81 height 10
drag, startPoint x: 331, startPoint y: 327, endPoint x: 275, endPoint y: 327, distance: 56.7
click at [275, 327] on div "[PERSON_NAME] Directeur général" at bounding box center [305, 323] width 104 height 20
click at [463, 324] on icon at bounding box center [465, 322] width 6 height 6
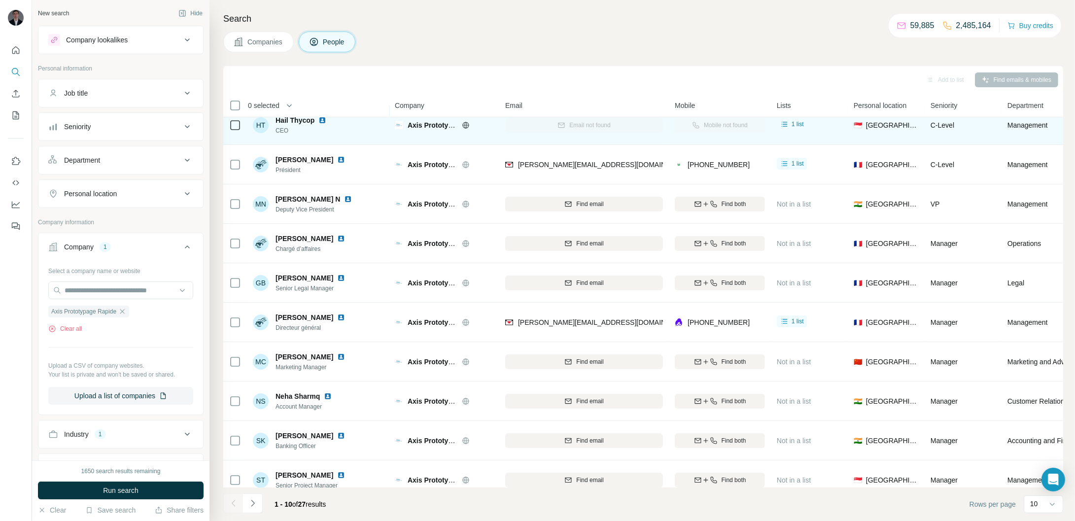
click at [274, 42] on span "Companies" at bounding box center [265, 42] width 36 height 10
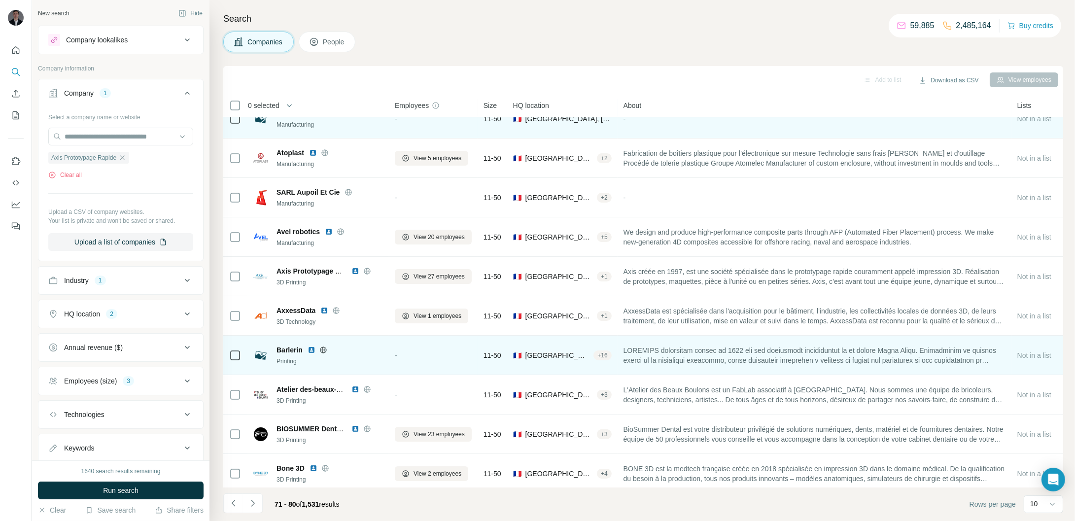
scroll to position [23, 0]
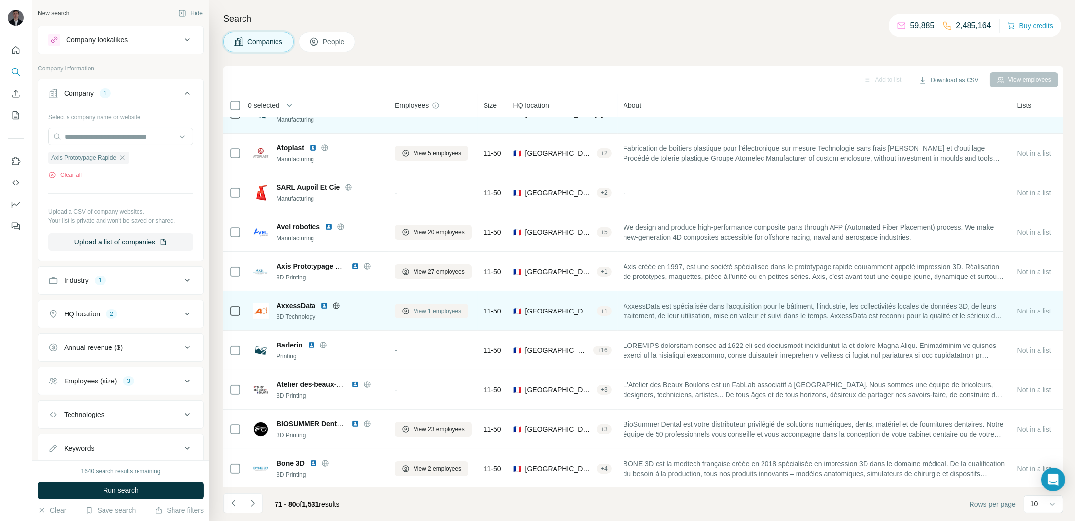
click at [435, 316] on button "View 1 employees" at bounding box center [431, 311] width 73 height 15
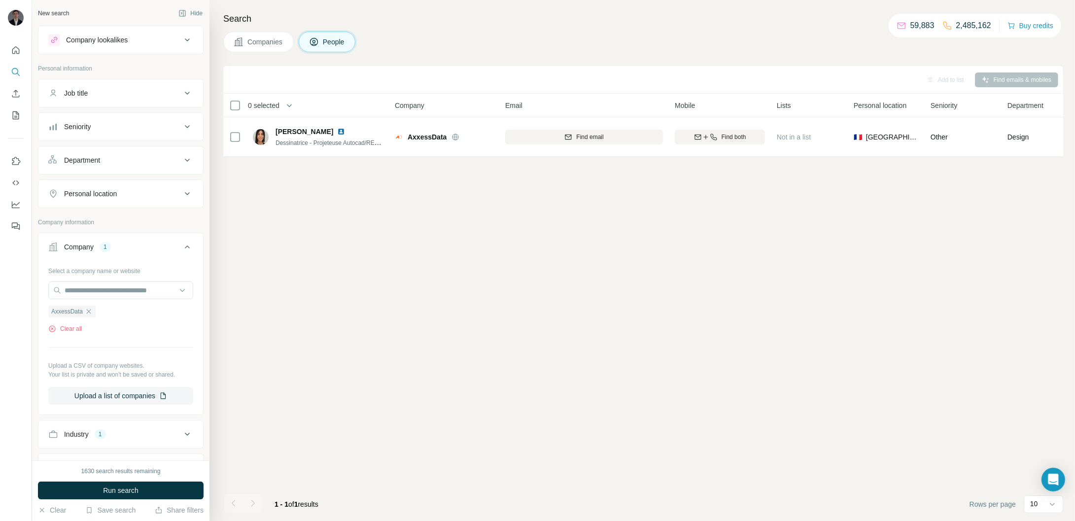
click at [261, 42] on span "Companies" at bounding box center [265, 42] width 36 height 10
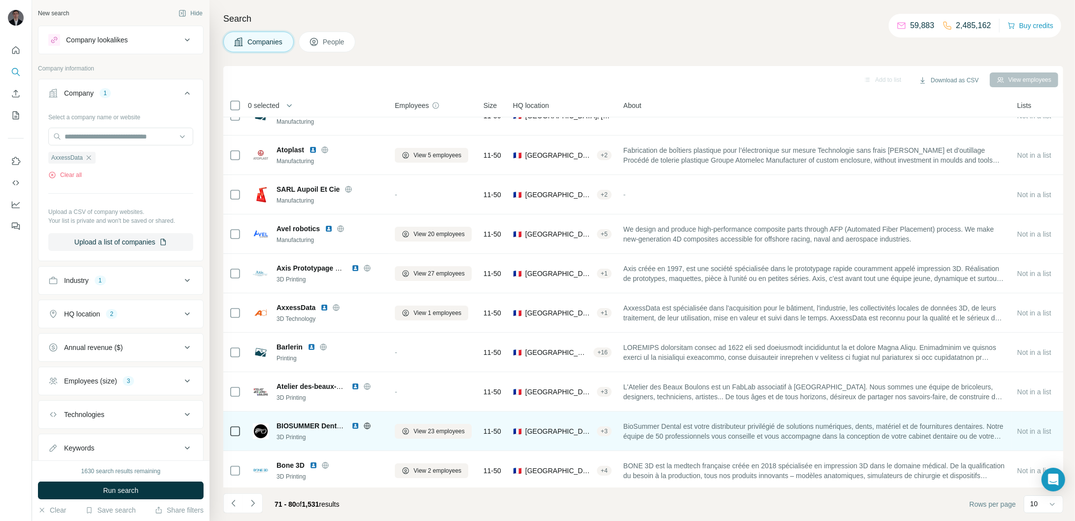
scroll to position [23, 0]
drag, startPoint x: 275, startPoint y: 422, endPoint x: 351, endPoint y: 420, distance: 76.9
click at [351, 420] on div "BIOSUMMER Dental - Clinic 3D Printing" at bounding box center [318, 429] width 130 height 21
drag, startPoint x: 311, startPoint y: 437, endPoint x: 275, endPoint y: 437, distance: 35.5
click at [275, 437] on div "BIOSUMMER Dental - Clinic 3D Printing" at bounding box center [318, 429] width 130 height 21
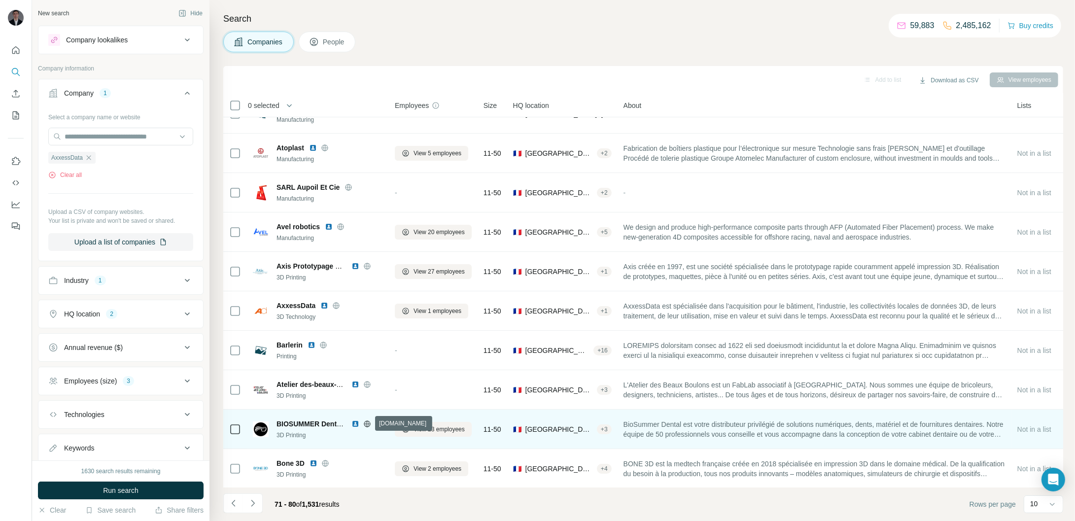
click at [369, 421] on icon at bounding box center [367, 424] width 8 height 8
click at [421, 430] on span "View 23 employees" at bounding box center [439, 429] width 51 height 9
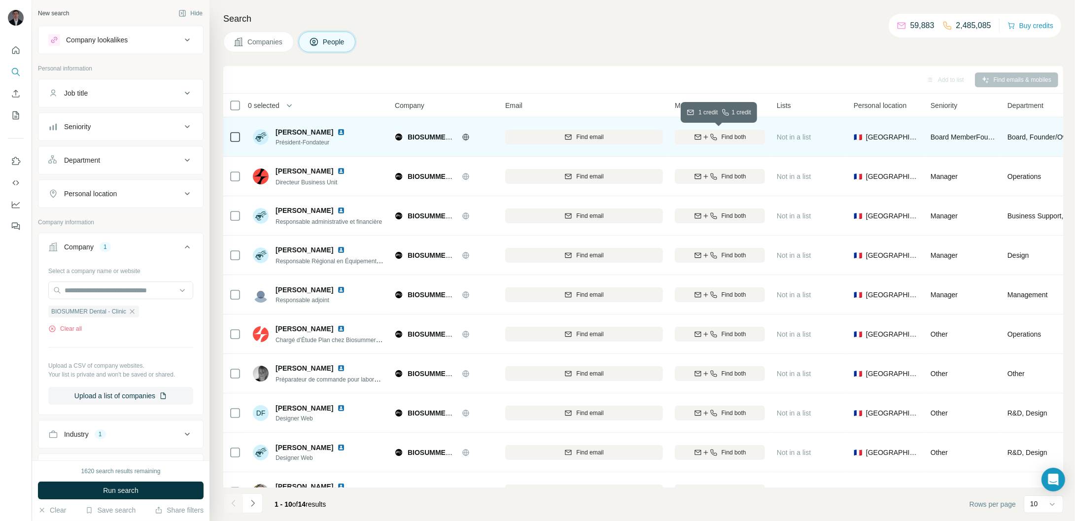
click at [741, 135] on span "Find both" at bounding box center [734, 137] width 25 height 9
drag, startPoint x: 276, startPoint y: 130, endPoint x: 335, endPoint y: 131, distance: 58.7
click at [335, 131] on div "[PERSON_NAME]" at bounding box center [316, 132] width 81 height 10
drag, startPoint x: 276, startPoint y: 143, endPoint x: 335, endPoint y: 140, distance: 59.7
click at [335, 140] on span "Président-Fondateur" at bounding box center [316, 142] width 81 height 9
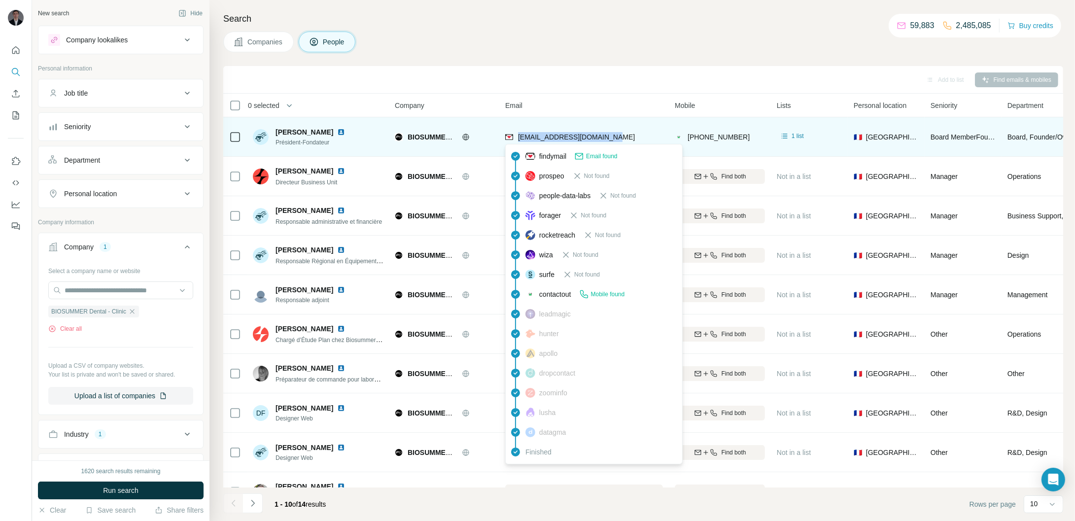
drag, startPoint x: 630, startPoint y: 133, endPoint x: 520, endPoint y: 140, distance: 111.2
click at [520, 140] on div "[EMAIL_ADDRESS][DOMAIN_NAME]" at bounding box center [584, 136] width 158 height 27
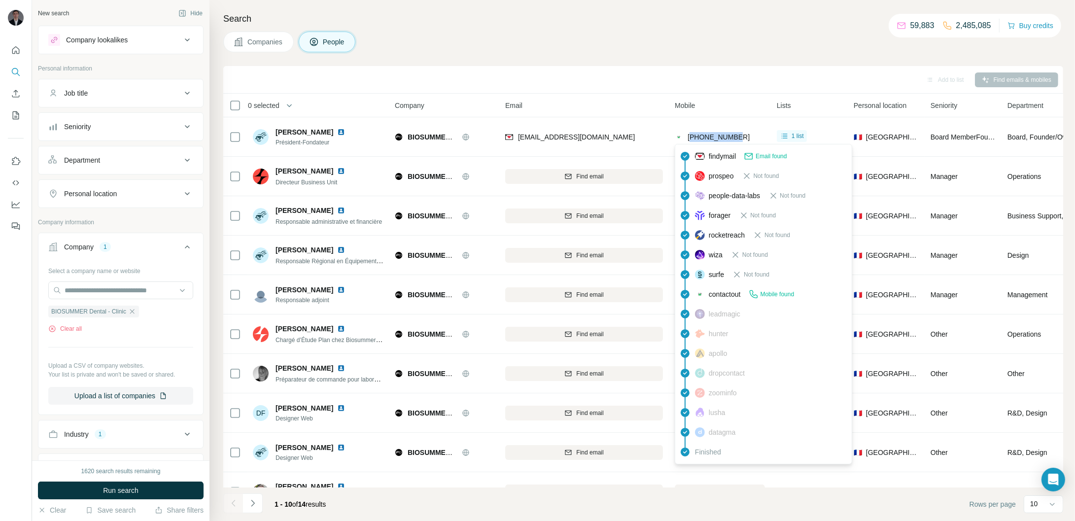
drag, startPoint x: 744, startPoint y: 138, endPoint x: 691, endPoint y: 139, distance: 53.7
click at [691, 139] on div "[PHONE_NUMBER]" at bounding box center [720, 136] width 90 height 27
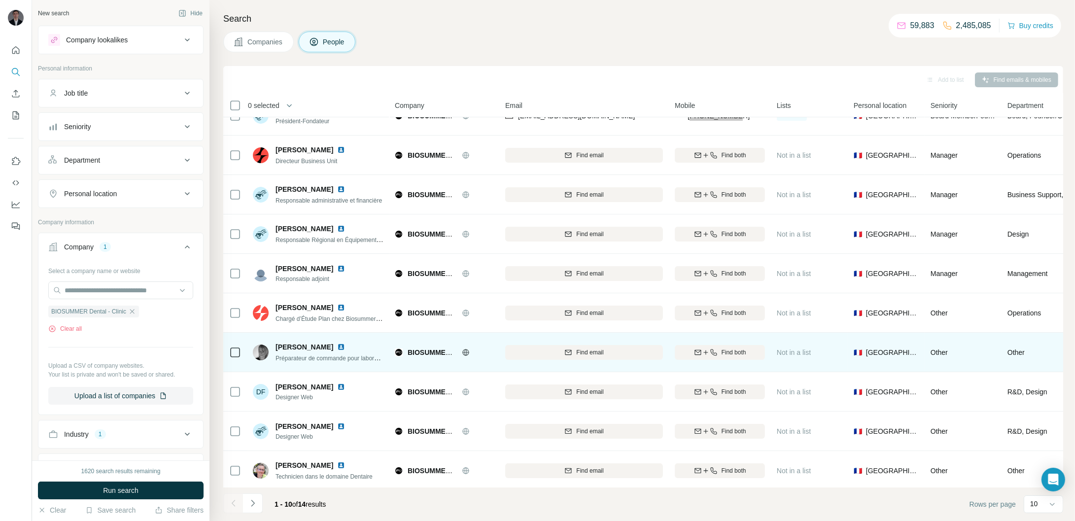
scroll to position [23, 0]
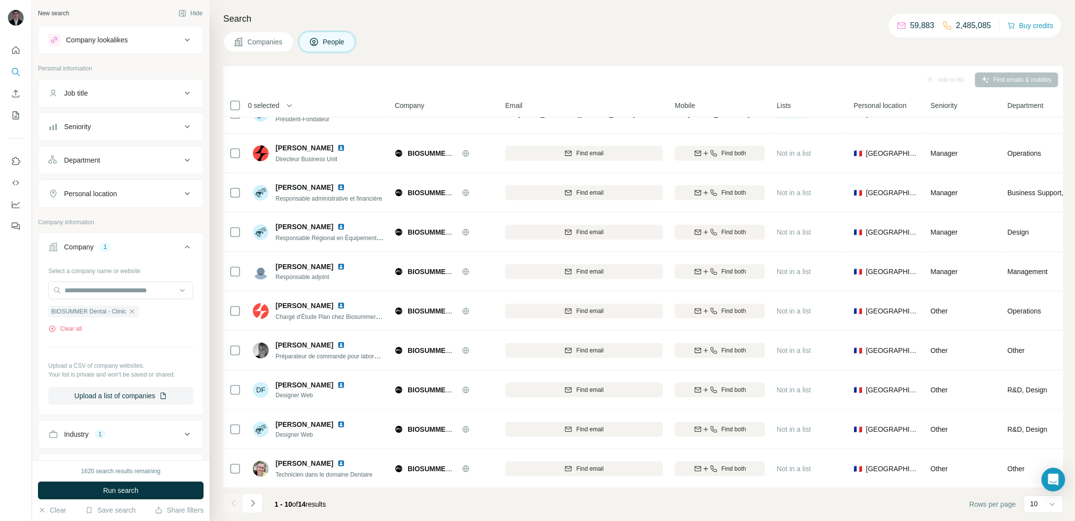
click at [263, 507] on div "1 - 10 of 14 results" at bounding box center [278, 504] width 110 height 22
click at [255, 507] on icon "Navigate to next page" at bounding box center [253, 503] width 10 height 10
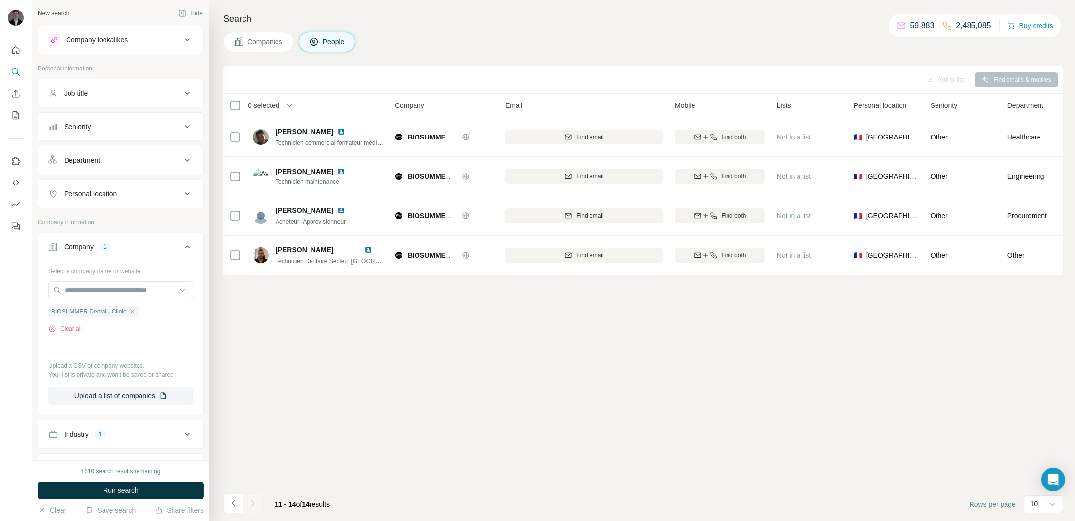
scroll to position [0, 0]
click at [235, 508] on icon "Navigate to previous page" at bounding box center [234, 503] width 10 height 10
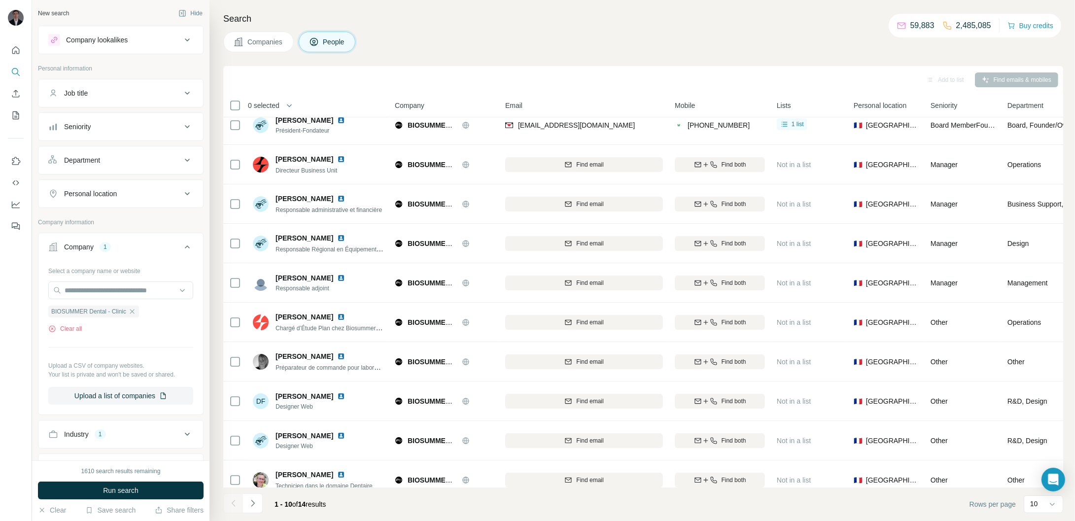
scroll to position [13, 0]
click at [271, 43] on span "Companies" at bounding box center [265, 42] width 36 height 10
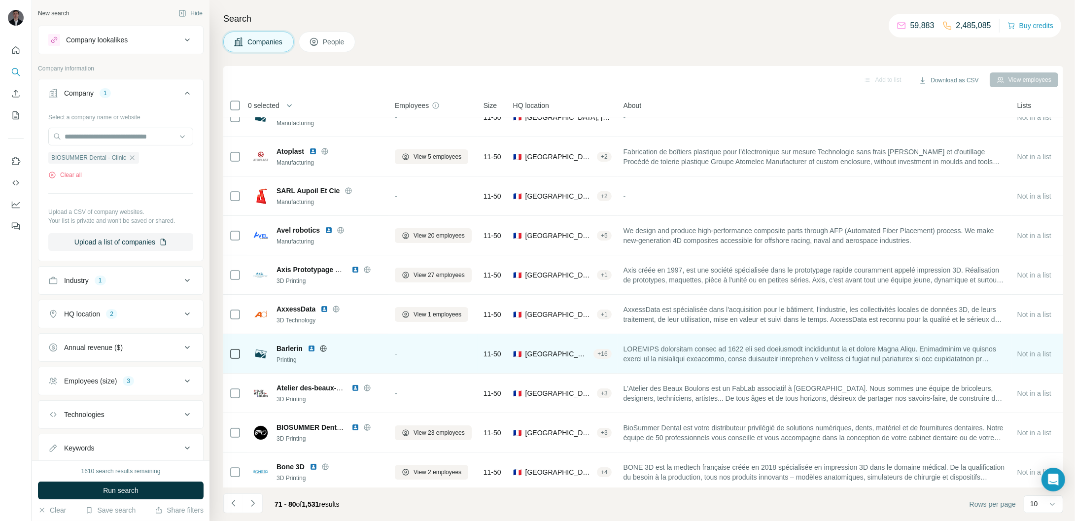
scroll to position [23, 0]
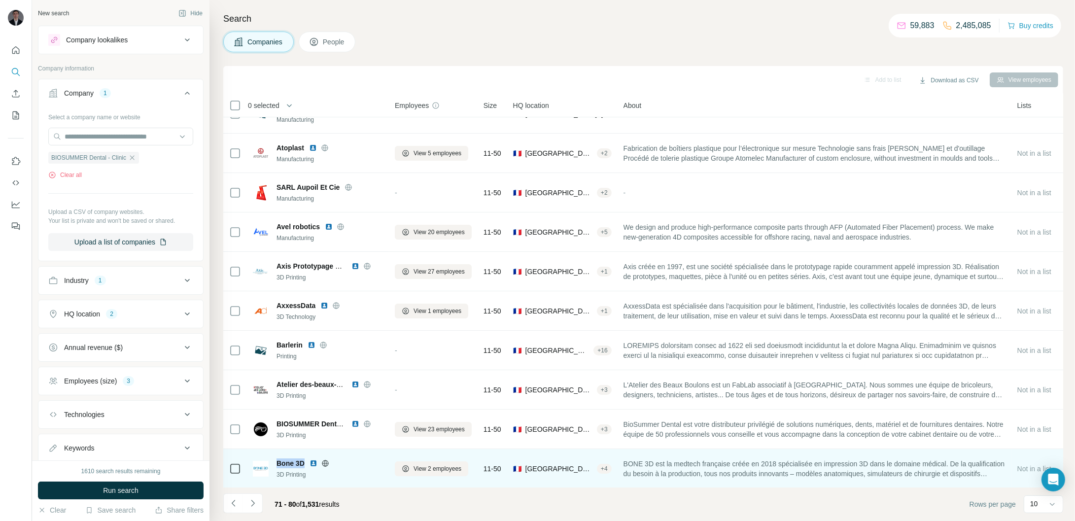
drag, startPoint x: 276, startPoint y: 465, endPoint x: 306, endPoint y: 468, distance: 30.2
click at [306, 468] on div "Bone 3D 3D Printing" at bounding box center [330, 468] width 106 height 21
drag, startPoint x: 311, startPoint y: 477, endPoint x: 277, endPoint y: 474, distance: 34.1
click at [277, 474] on div "3D Printing" at bounding box center [330, 474] width 106 height 9
click at [414, 469] on span "View 2 employees" at bounding box center [438, 468] width 48 height 9
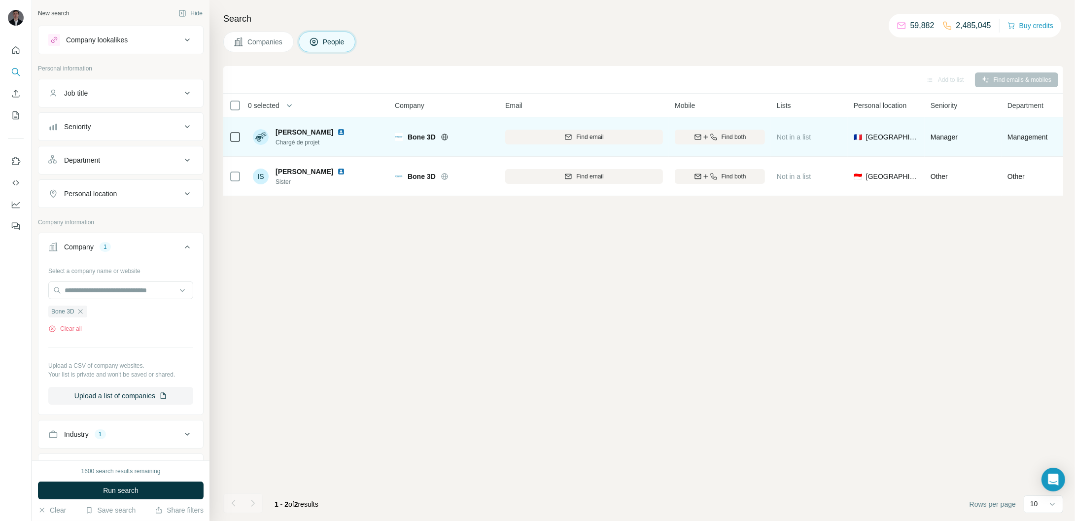
drag, startPoint x: 274, startPoint y: 131, endPoint x: 336, endPoint y: 132, distance: 62.1
click at [336, 132] on div "[PERSON_NAME] de projet" at bounding box center [305, 137] width 104 height 20
click at [712, 133] on icon "button" at bounding box center [714, 137] width 8 height 8
click at [445, 139] on icon at bounding box center [444, 137] width 2 height 6
drag, startPoint x: 277, startPoint y: 133, endPoint x: 336, endPoint y: 130, distance: 59.7
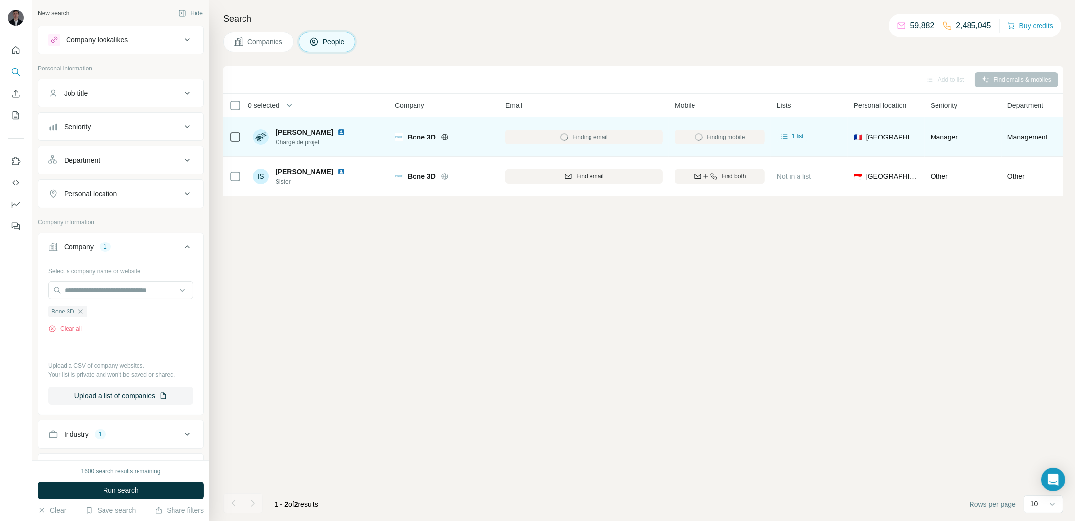
click at [336, 130] on div "[PERSON_NAME]" at bounding box center [316, 132] width 81 height 10
drag, startPoint x: 326, startPoint y: 143, endPoint x: 276, endPoint y: 147, distance: 49.9
click at [276, 147] on div "[PERSON_NAME] de projet" at bounding box center [318, 136] width 131 height 27
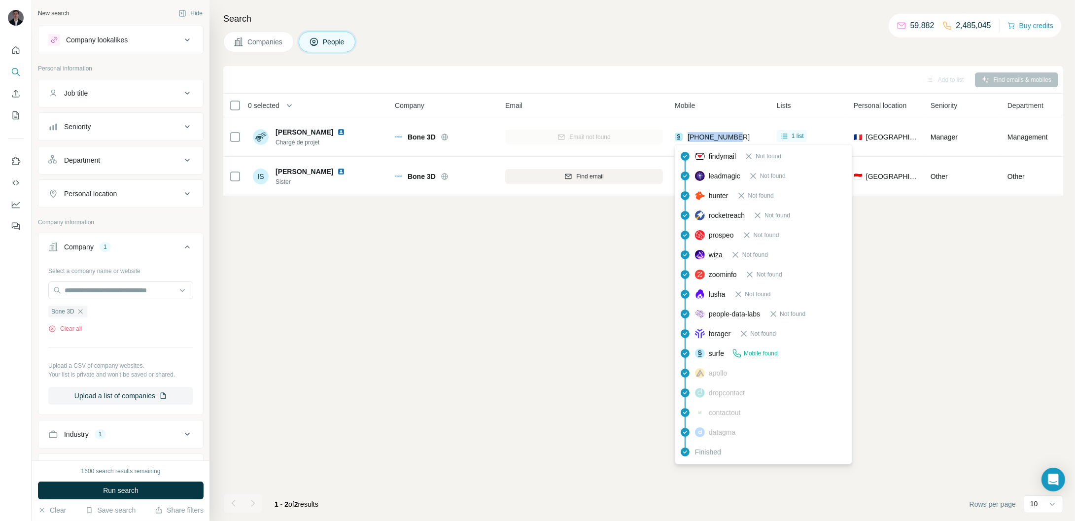
drag, startPoint x: 738, startPoint y: 140, endPoint x: 686, endPoint y: 140, distance: 51.8
click at [686, 140] on div "[PHONE_NUMBER]" at bounding box center [720, 136] width 90 height 27
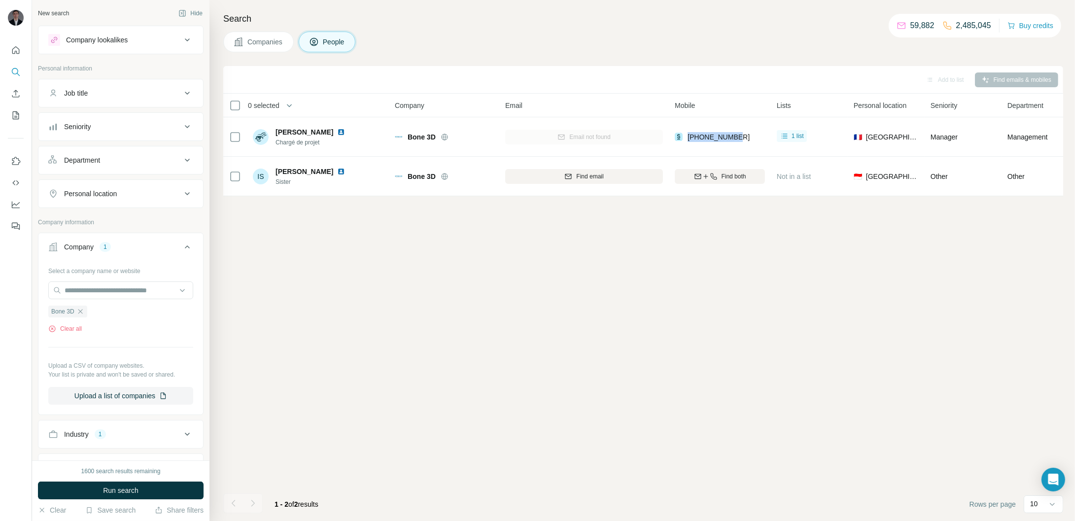
drag, startPoint x: 272, startPoint y: 37, endPoint x: 287, endPoint y: 73, distance: 39.1
click at [271, 37] on span "Companies" at bounding box center [265, 42] width 36 height 10
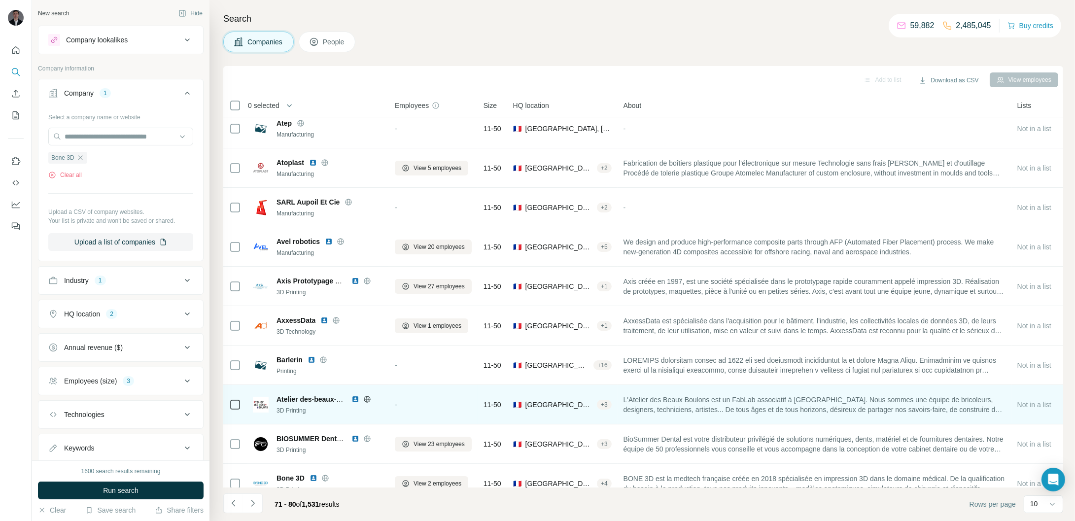
scroll to position [23, 0]
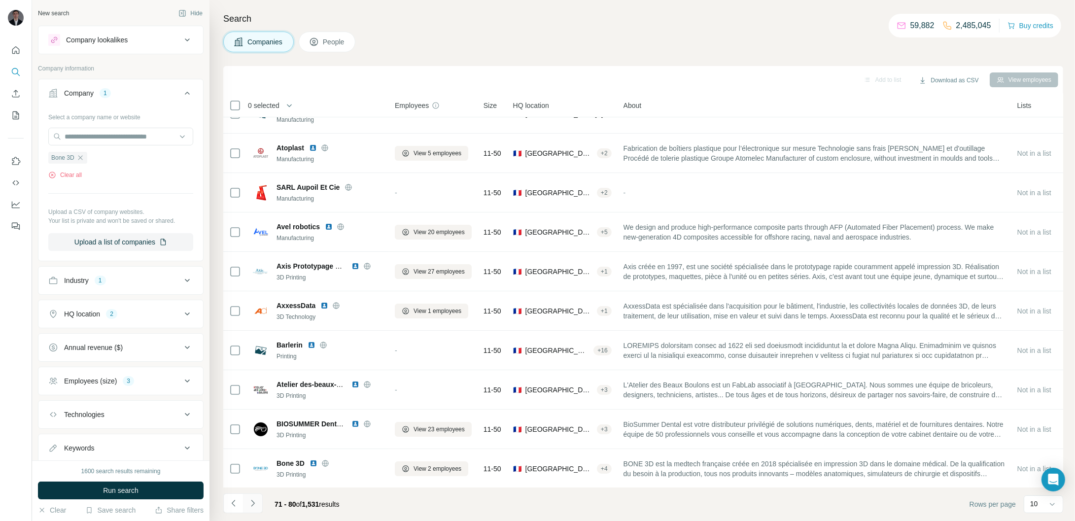
click at [252, 504] on icon "Navigate to next page" at bounding box center [253, 503] width 10 height 10
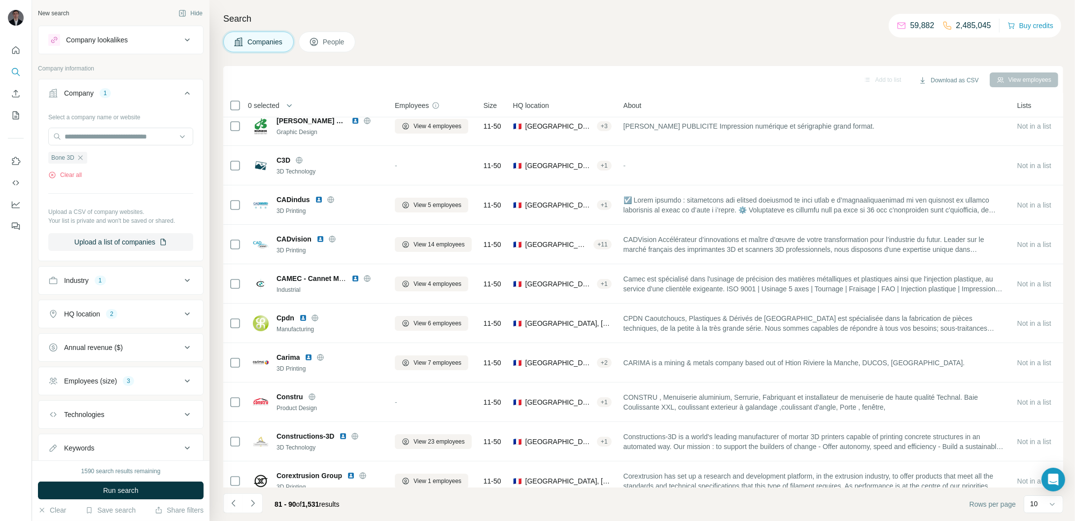
scroll to position [0, 0]
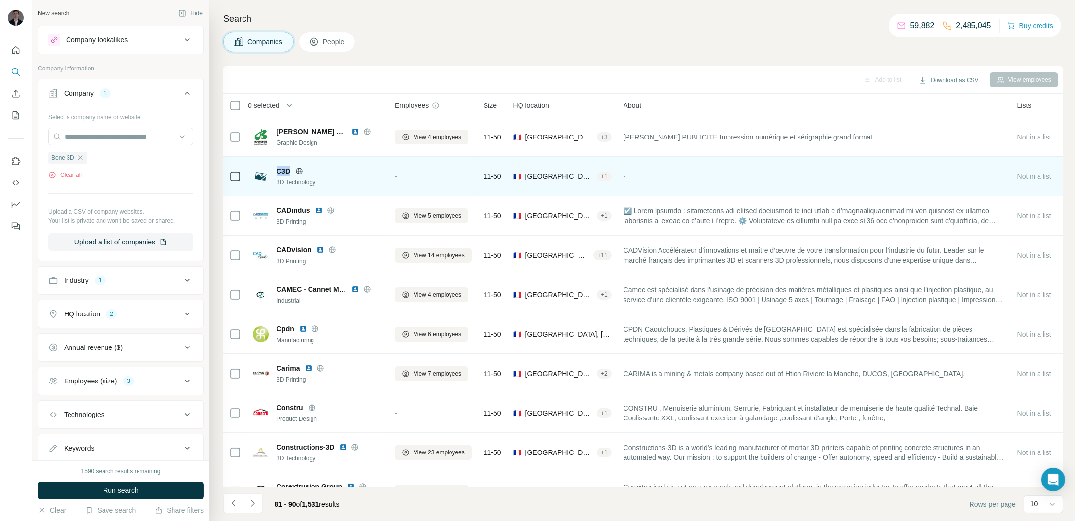
drag, startPoint x: 274, startPoint y: 171, endPoint x: 290, endPoint y: 171, distance: 16.3
click at [290, 171] on div "C3D 3D Technology" at bounding box center [318, 176] width 130 height 21
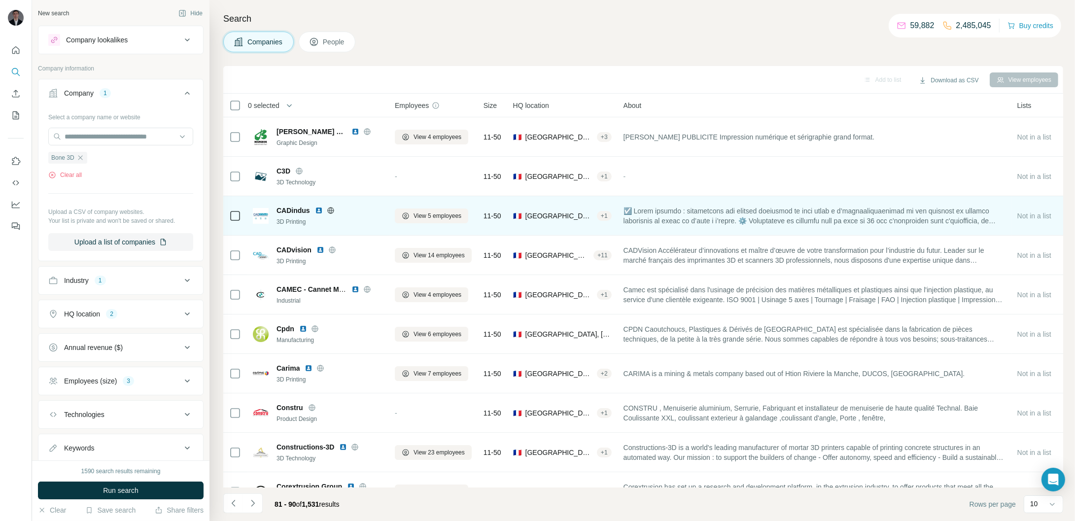
click at [312, 221] on div "3D Printing" at bounding box center [330, 221] width 106 height 9
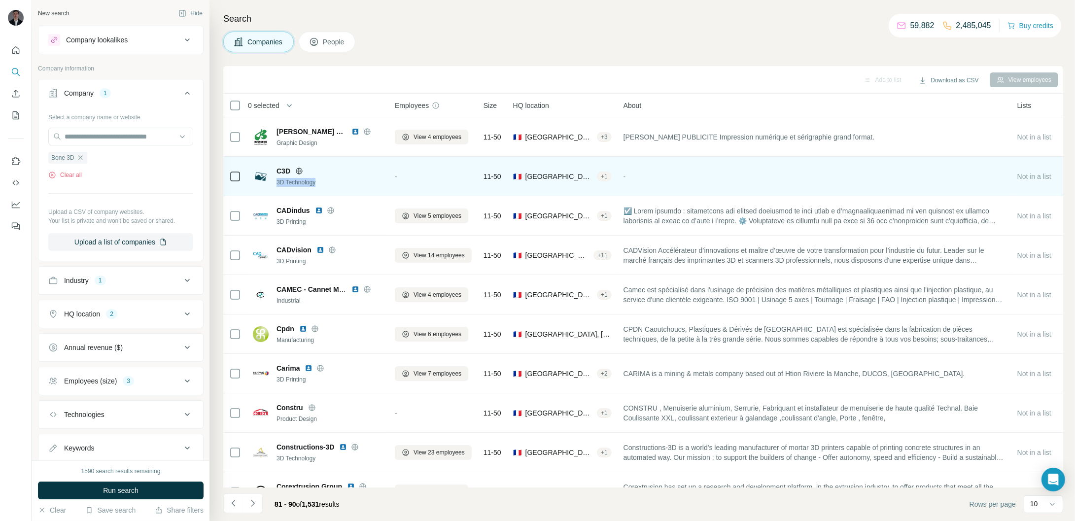
drag, startPoint x: 325, startPoint y: 180, endPoint x: 277, endPoint y: 188, distance: 49.4
click at [277, 188] on div "C3D 3D Technology" at bounding box center [318, 176] width 130 height 27
drag, startPoint x: 276, startPoint y: 212, endPoint x: 312, endPoint y: 185, distance: 45.4
click at [310, 212] on div "CADindus 3D Printing" at bounding box center [318, 216] width 130 height 21
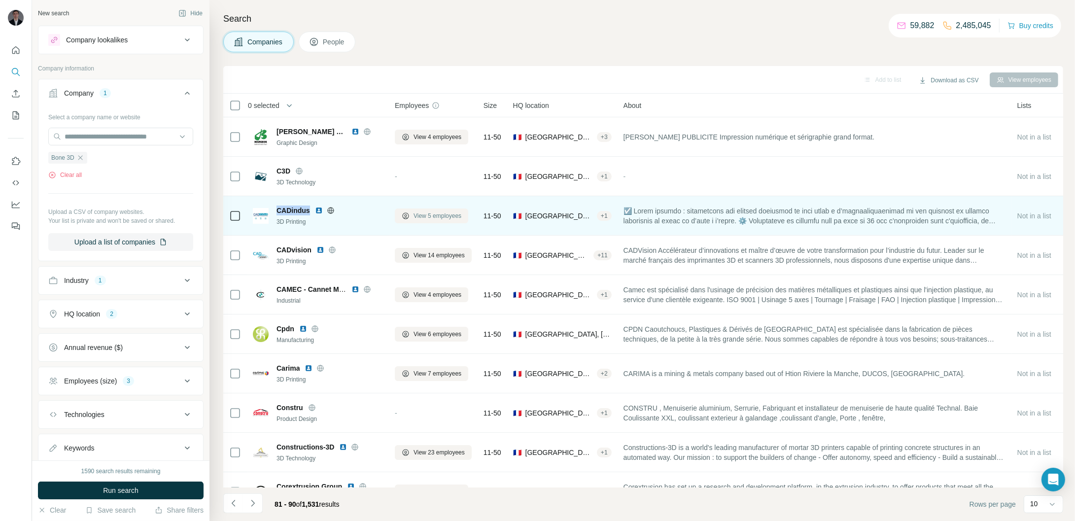
click at [455, 217] on span "View 5 employees" at bounding box center [438, 215] width 48 height 9
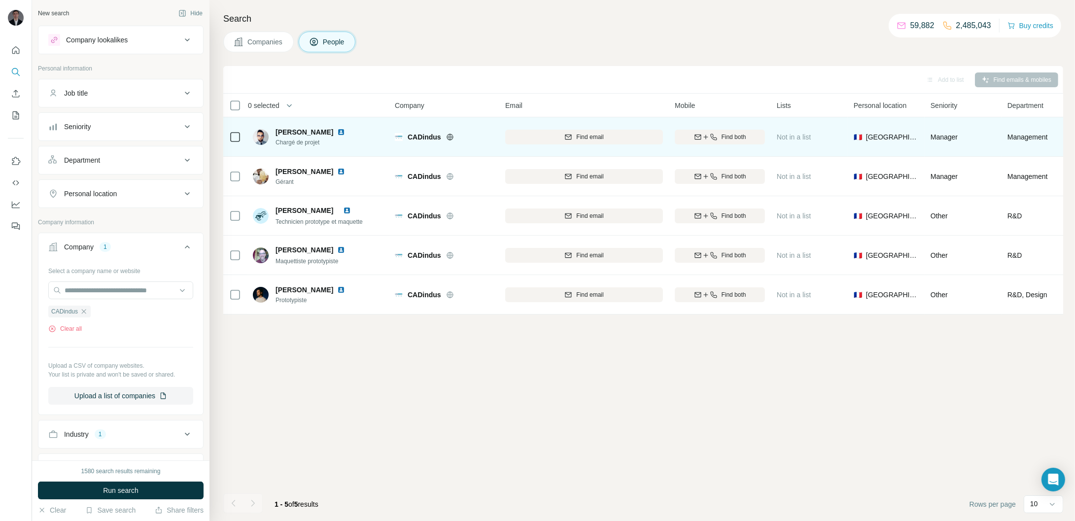
click at [450, 137] on icon at bounding box center [450, 137] width 6 height 0
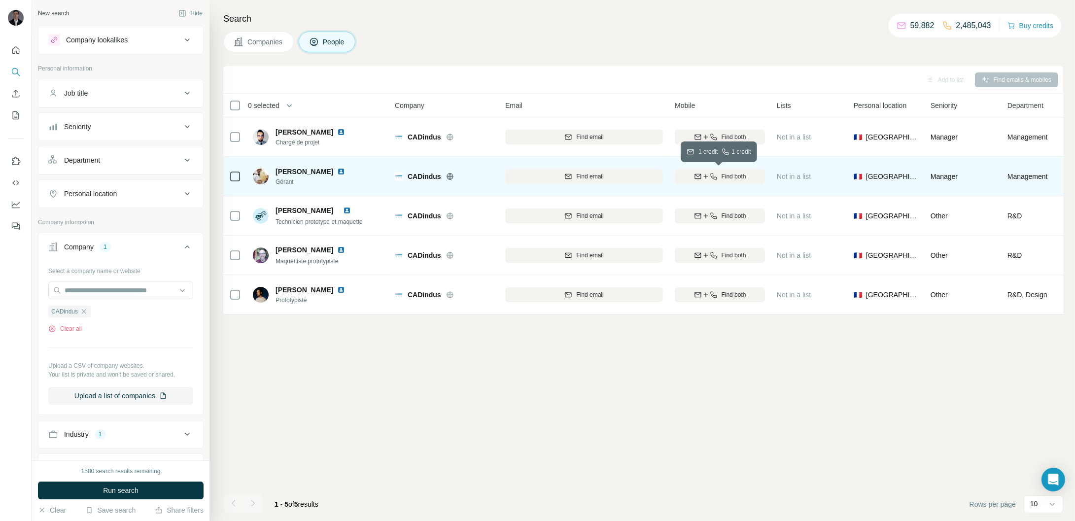
click at [740, 177] on span "Find both" at bounding box center [734, 176] width 25 height 9
click at [345, 172] on img at bounding box center [341, 172] width 8 height 8
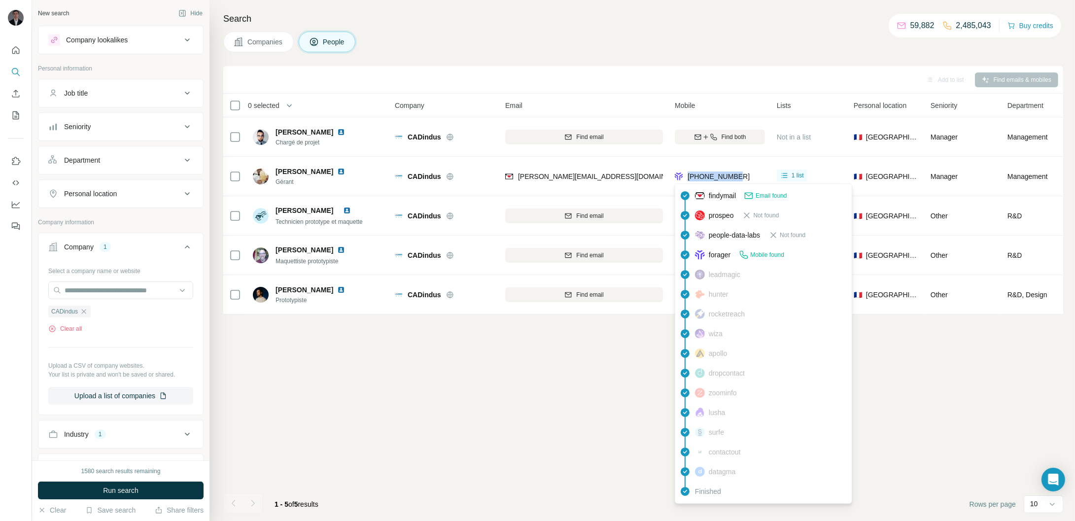
drag, startPoint x: 736, startPoint y: 177, endPoint x: 688, endPoint y: 178, distance: 48.3
click at [688, 178] on div "[PHONE_NUMBER]" at bounding box center [720, 176] width 90 height 27
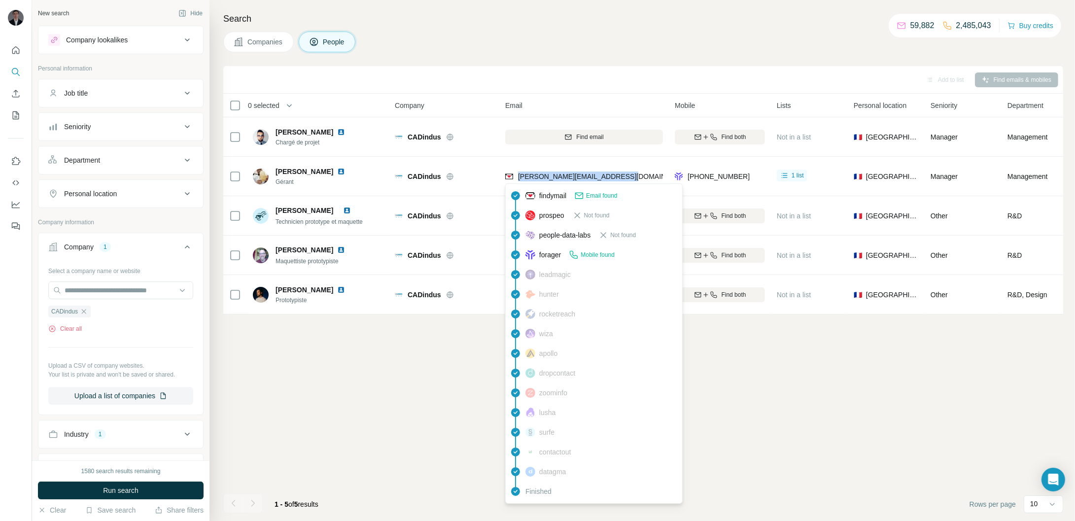
drag, startPoint x: 620, startPoint y: 176, endPoint x: 518, endPoint y: 181, distance: 102.2
click at [518, 181] on div "[PERSON_NAME][EMAIL_ADDRESS][DOMAIN_NAME]" at bounding box center [584, 176] width 158 height 27
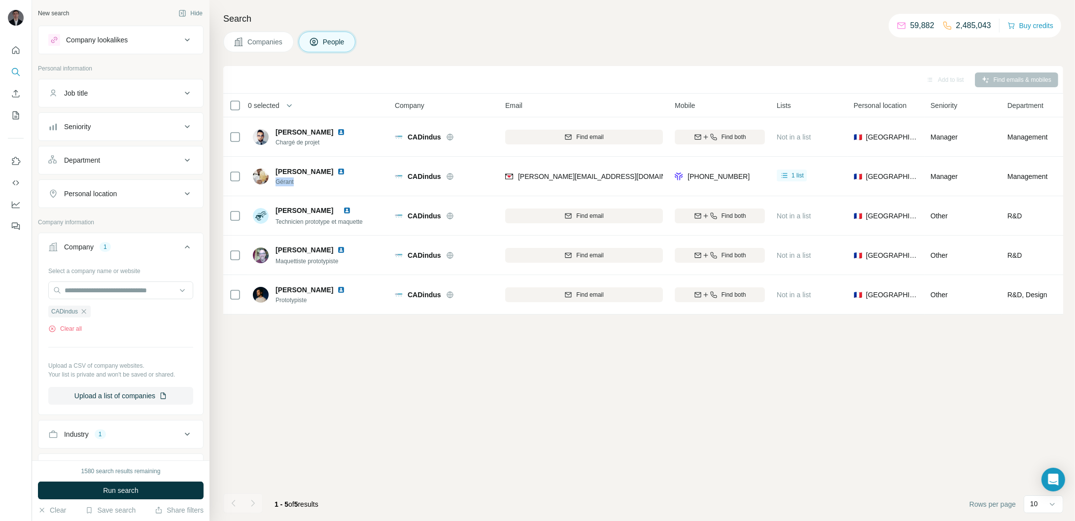
drag, startPoint x: 299, startPoint y: 185, endPoint x: 171, endPoint y: 201, distance: 129.1
click at [277, 185] on span "Gérant" at bounding box center [316, 181] width 81 height 9
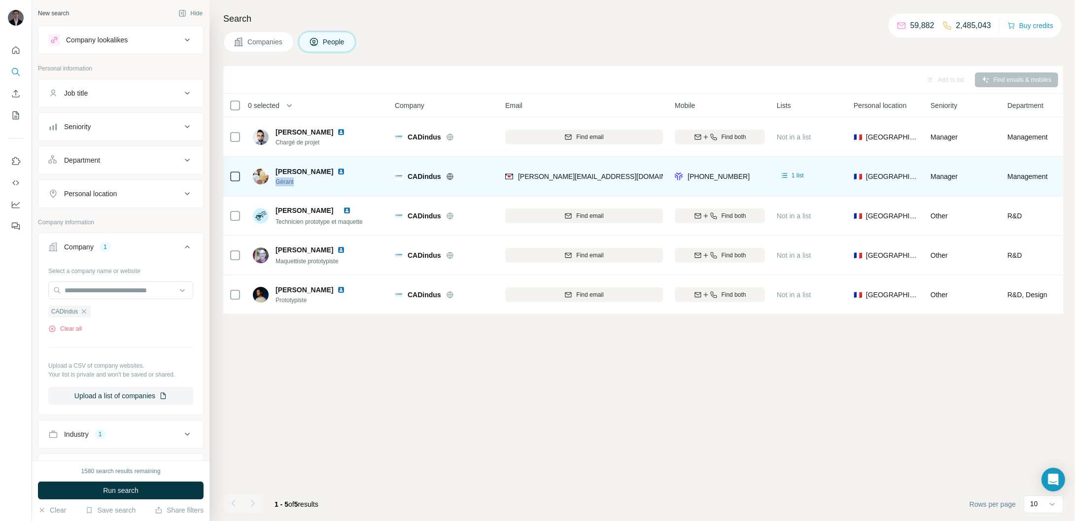
drag, startPoint x: 278, startPoint y: 169, endPoint x: 341, endPoint y: 164, distance: 63.8
click at [341, 164] on div "[PERSON_NAME] Gérant" at bounding box center [318, 176] width 131 height 27
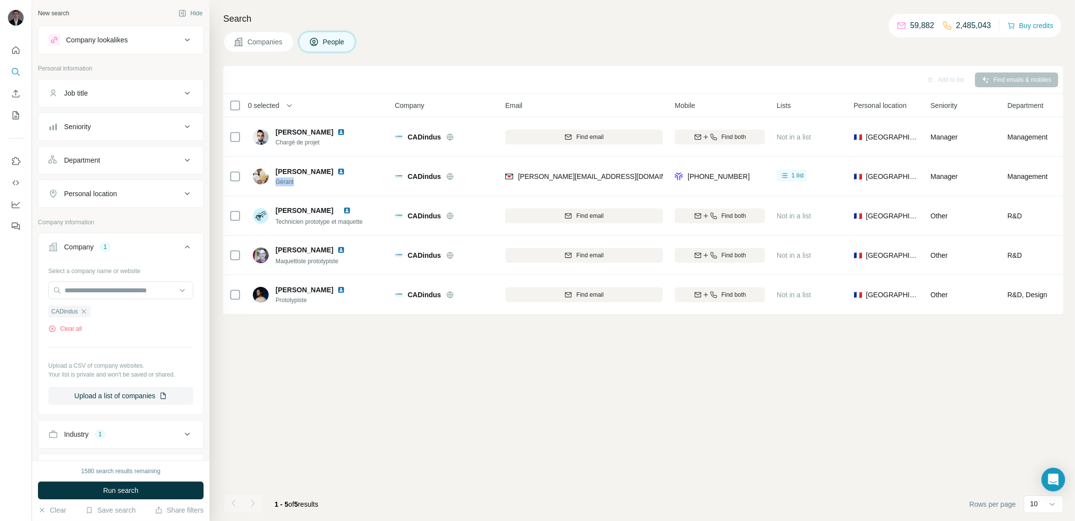
click at [280, 33] on button "Companies" at bounding box center [258, 42] width 70 height 21
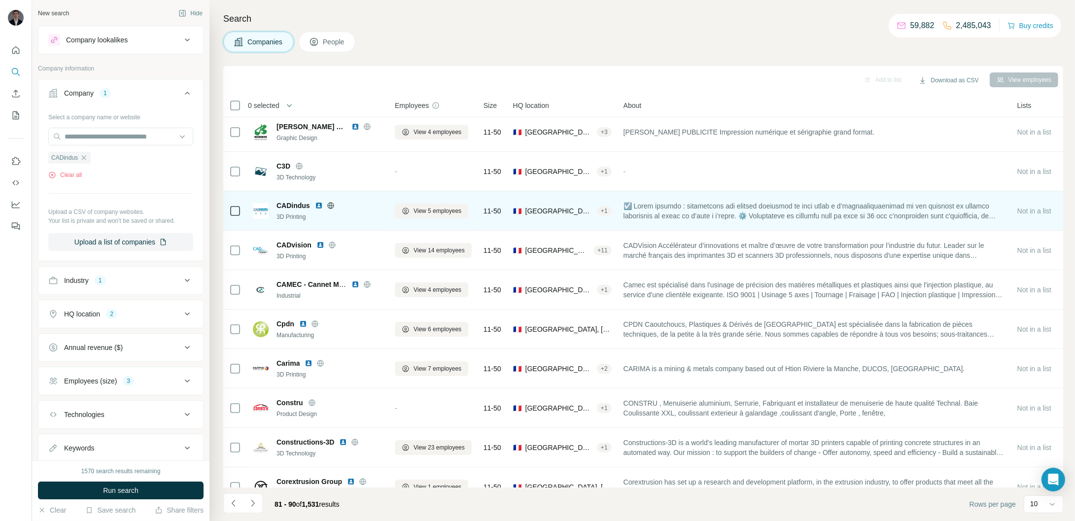
scroll to position [6, 0]
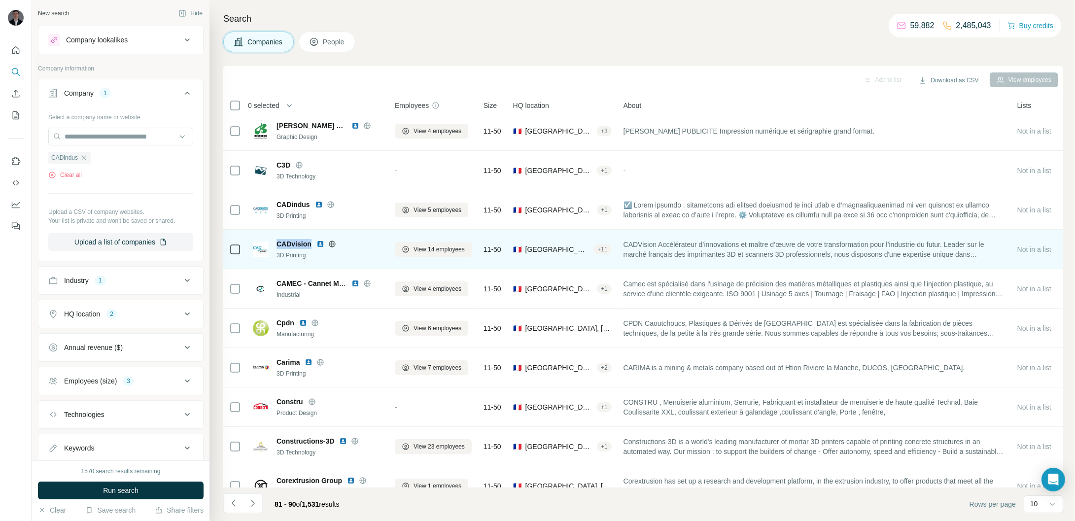
drag, startPoint x: 275, startPoint y: 242, endPoint x: 310, endPoint y: 244, distance: 34.6
click at [310, 244] on div "CADvision 3D Printing" at bounding box center [318, 249] width 130 height 21
click at [334, 245] on icon at bounding box center [332, 244] width 8 height 8
click at [453, 245] on span "View 14 employees" at bounding box center [439, 249] width 51 height 9
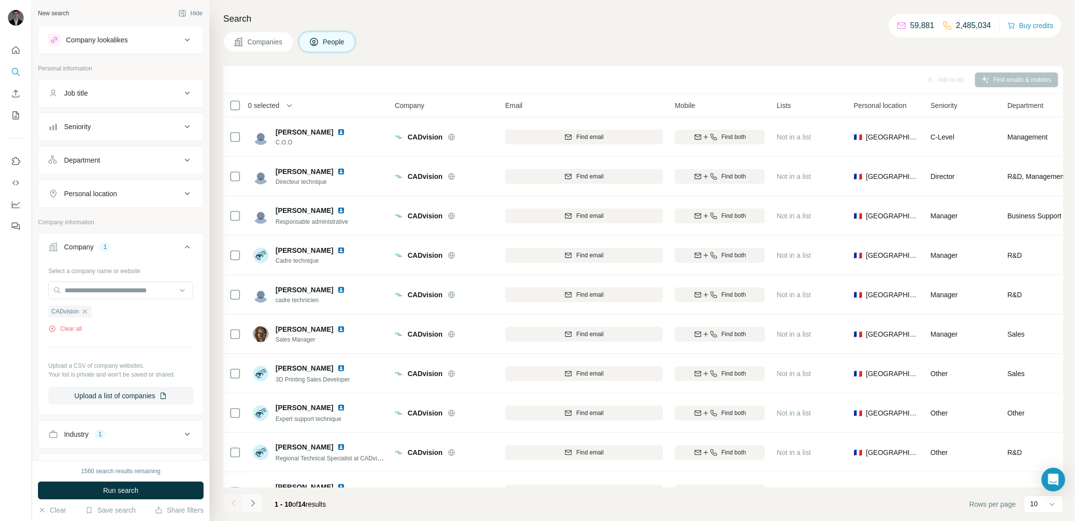
click at [256, 505] on icon "Navigate to next page" at bounding box center [253, 503] width 10 height 10
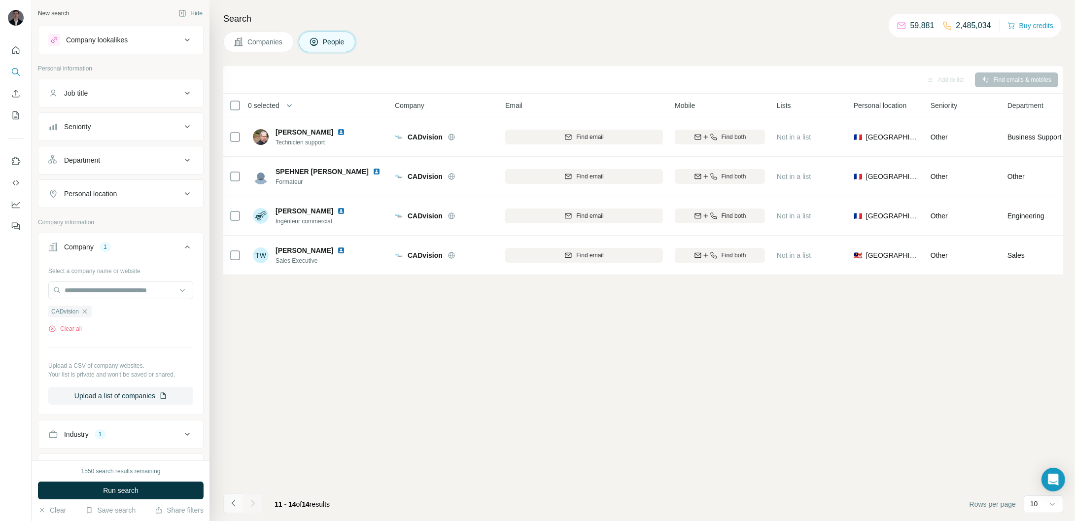
click at [232, 501] on icon "Navigate to previous page" at bounding box center [234, 503] width 10 height 10
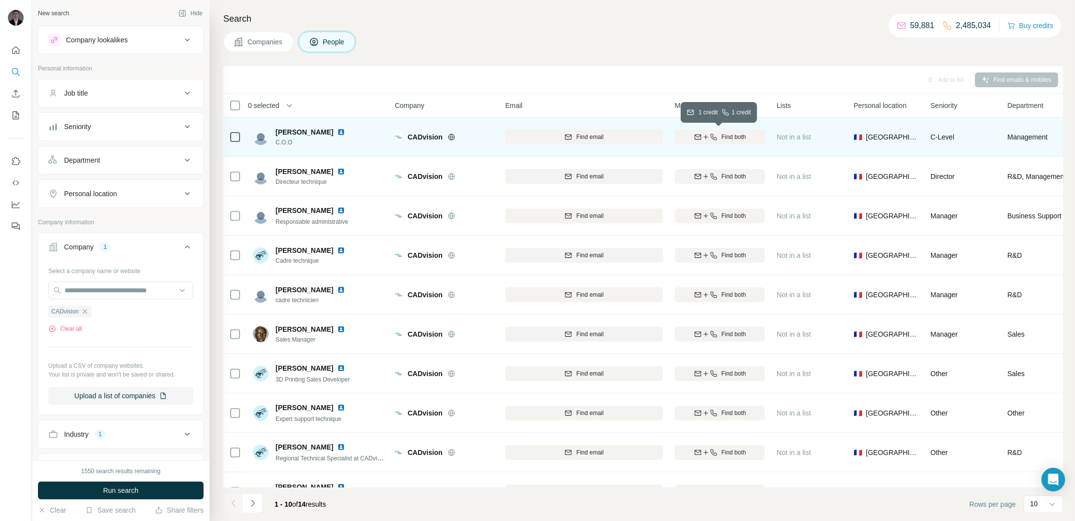
click at [741, 138] on span "Find both" at bounding box center [734, 137] width 25 height 9
drag, startPoint x: 275, startPoint y: 132, endPoint x: 319, endPoint y: 130, distance: 44.4
click at [319, 130] on div "[PERSON_NAME] C.O.O" at bounding box center [305, 137] width 104 height 20
drag, startPoint x: 308, startPoint y: 143, endPoint x: 273, endPoint y: 144, distance: 34.5
click at [273, 144] on div "[PERSON_NAME] C.O.O" at bounding box center [305, 137] width 104 height 20
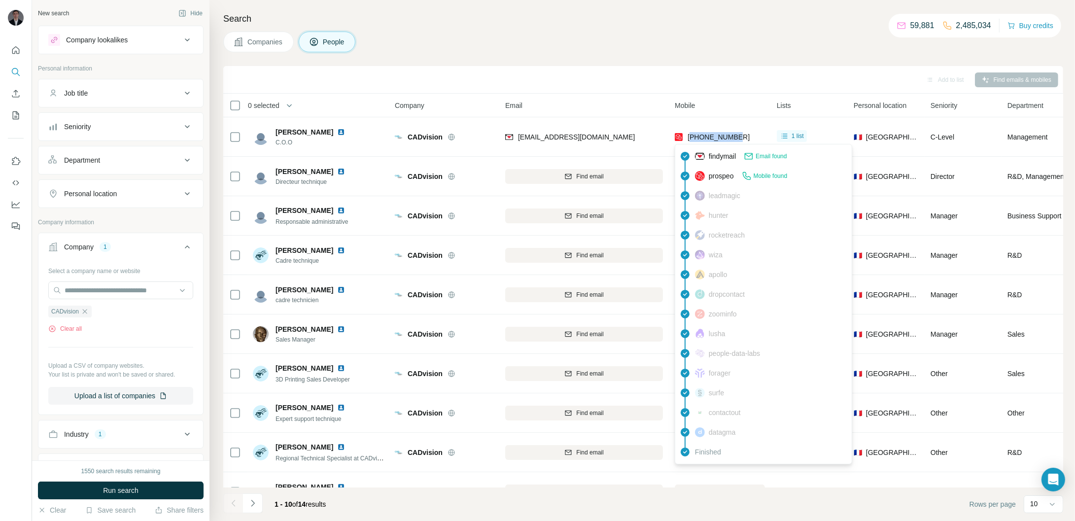
drag, startPoint x: 744, startPoint y: 139, endPoint x: 692, endPoint y: 141, distance: 52.3
click at [692, 141] on div "[PHONE_NUMBER]" at bounding box center [720, 136] width 90 height 27
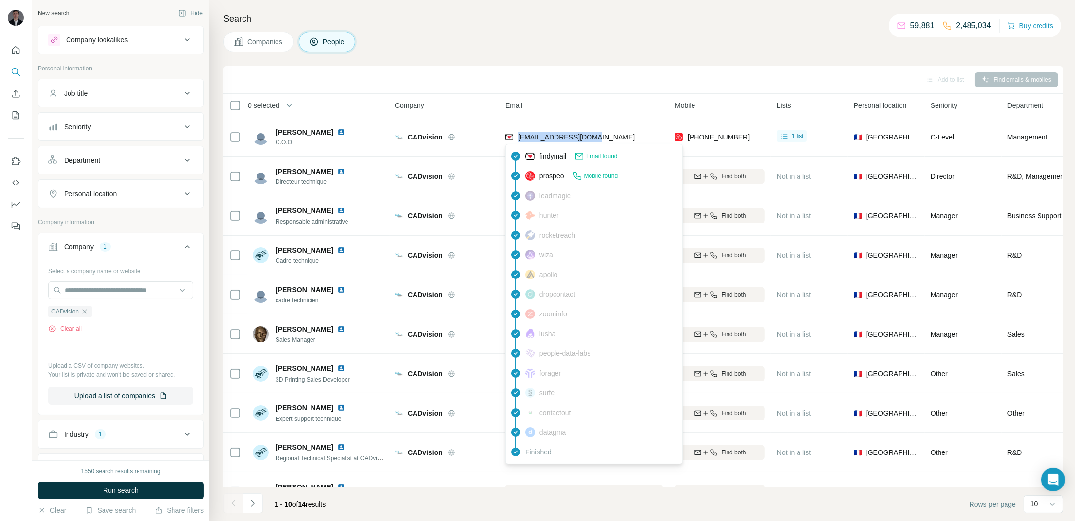
drag, startPoint x: 592, startPoint y: 134, endPoint x: 518, endPoint y: 134, distance: 73.9
click at [518, 134] on div "[EMAIL_ADDRESS][DOMAIN_NAME]" at bounding box center [584, 136] width 158 height 27
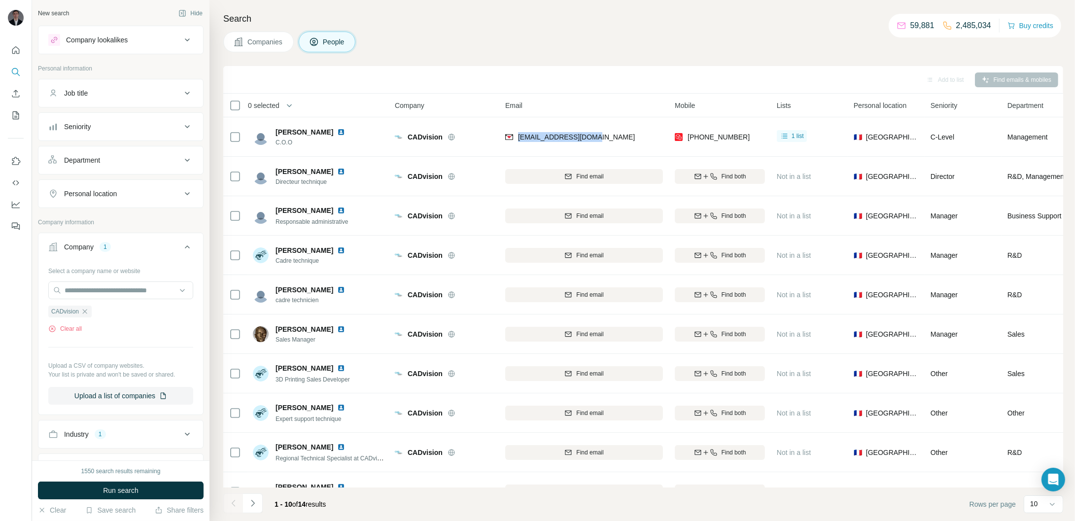
click at [277, 44] on span "Companies" at bounding box center [265, 42] width 36 height 10
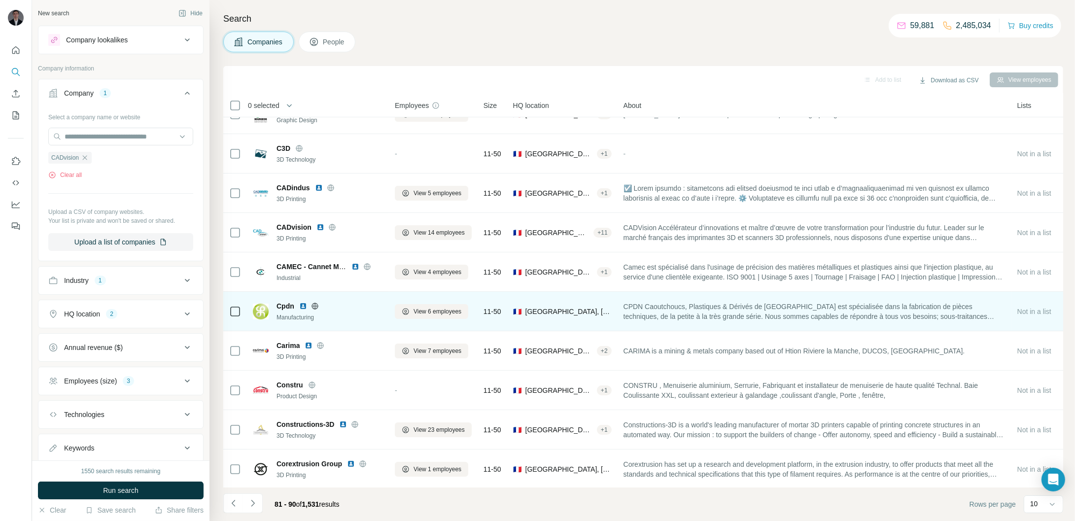
scroll to position [23, 0]
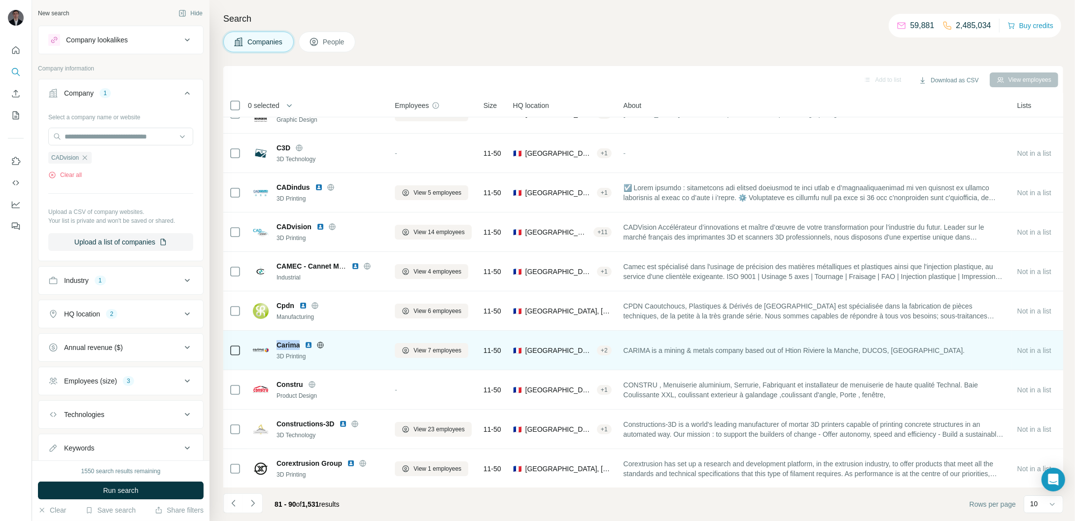
drag, startPoint x: 275, startPoint y: 345, endPoint x: 299, endPoint y: 344, distance: 24.2
click at [299, 344] on div "Carima 3D Printing" at bounding box center [318, 350] width 130 height 21
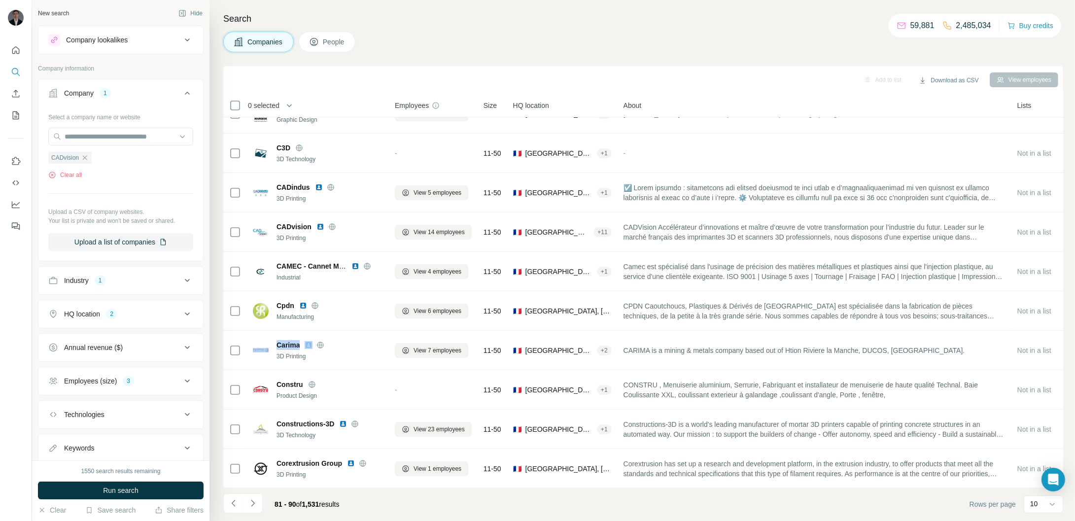
drag, startPoint x: 278, startPoint y: 355, endPoint x: 28, endPoint y: 393, distance: 252.2
click at [0, 0] on tr "Carima 3D Printing View 7 employees 11-50 🇫🇷 [GEOGRAPHIC_DATA], [GEOGRAPHIC_DAT…" at bounding box center [0, 0] width 0 height 0
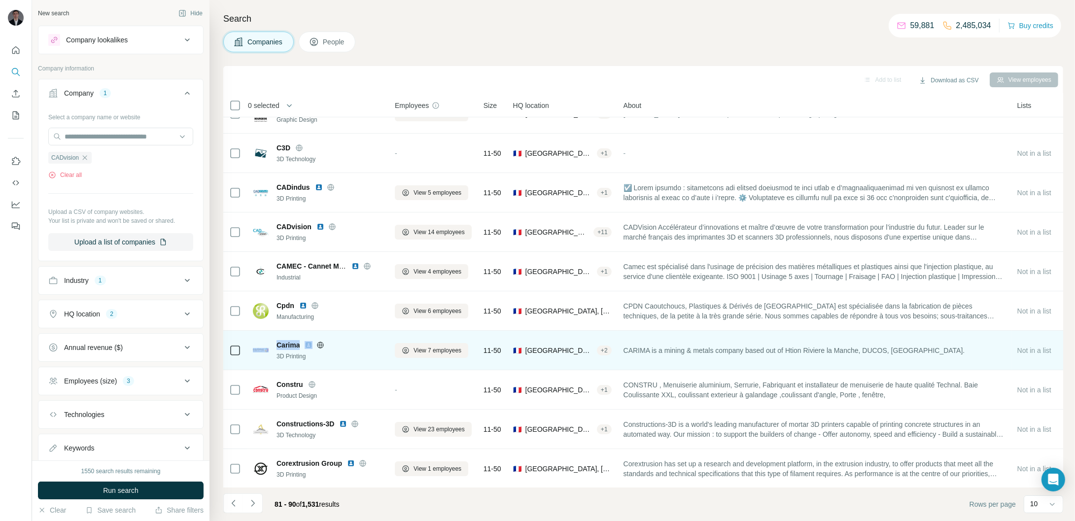
click at [322, 345] on icon at bounding box center [320, 345] width 6 height 0
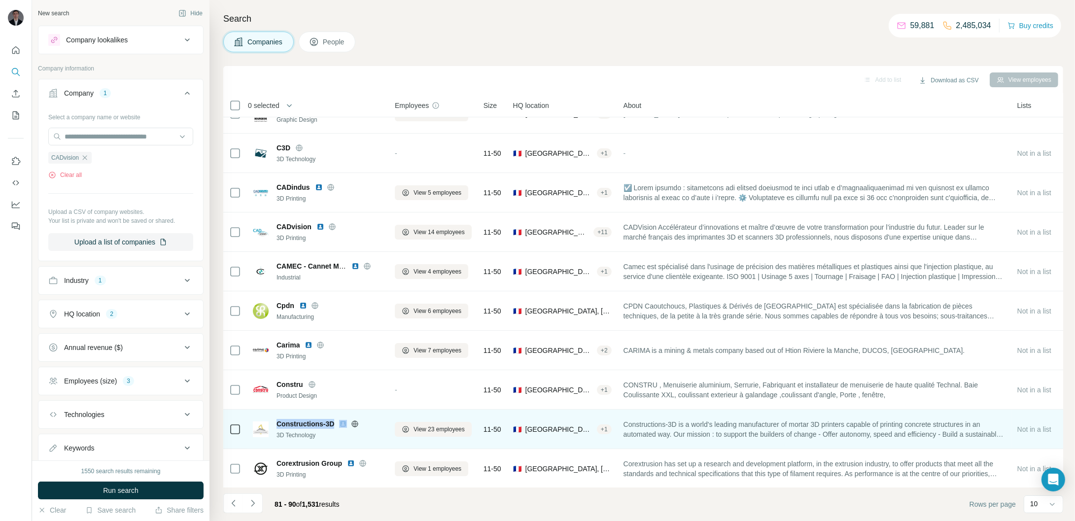
drag, startPoint x: 276, startPoint y: 422, endPoint x: 339, endPoint y: 424, distance: 63.1
click at [339, 424] on div "Constructions-3D" at bounding box center [330, 424] width 106 height 10
drag, startPoint x: 321, startPoint y: 438, endPoint x: 277, endPoint y: 438, distance: 44.4
click at [277, 438] on div "3D Technology" at bounding box center [330, 435] width 106 height 9
click at [353, 425] on icon at bounding box center [355, 424] width 8 height 8
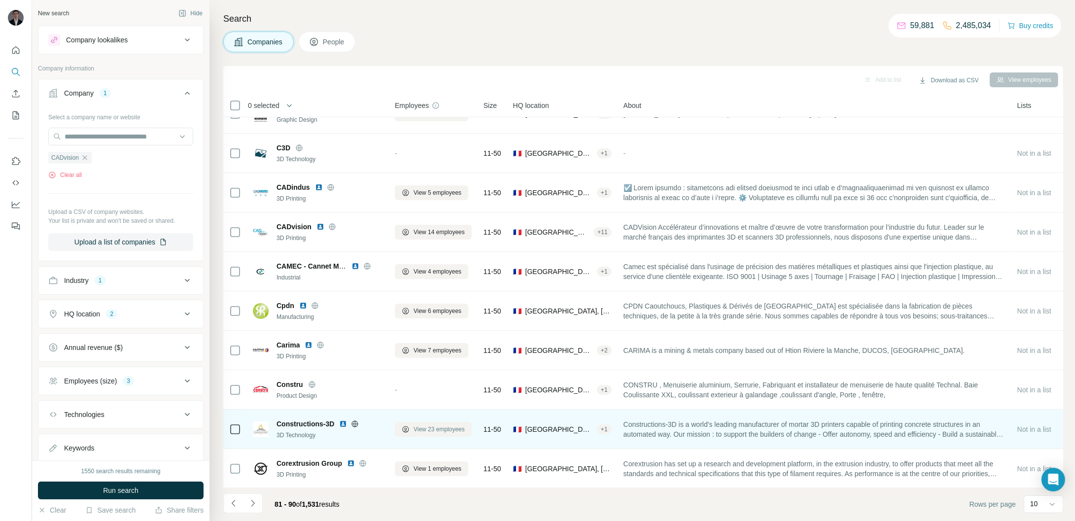
click at [437, 431] on span "View 23 employees" at bounding box center [439, 429] width 51 height 9
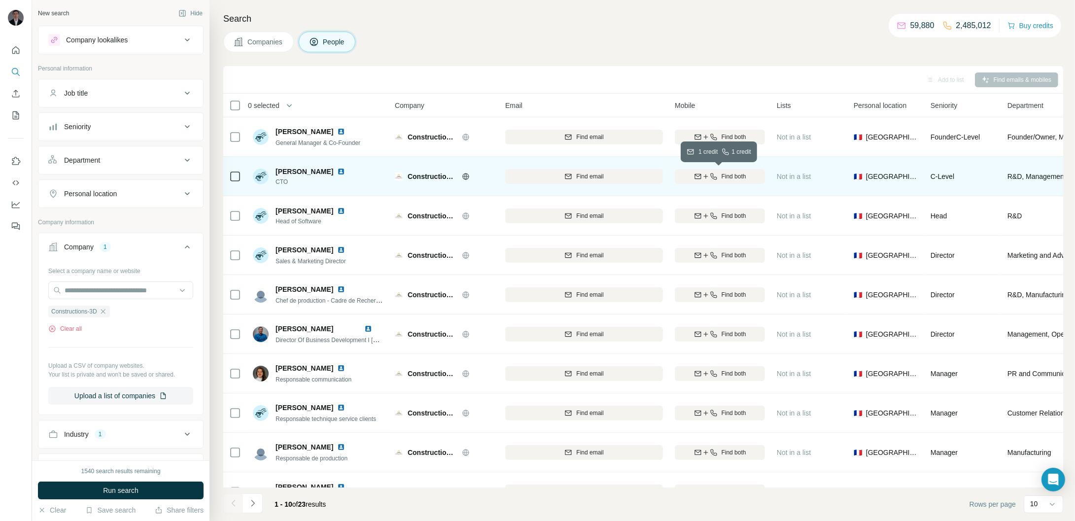
click at [746, 179] on span "Find both" at bounding box center [734, 176] width 25 height 9
drag, startPoint x: 278, startPoint y: 167, endPoint x: 324, endPoint y: 173, distance: 46.7
click at [324, 173] on div "[PERSON_NAME]" at bounding box center [316, 172] width 81 height 10
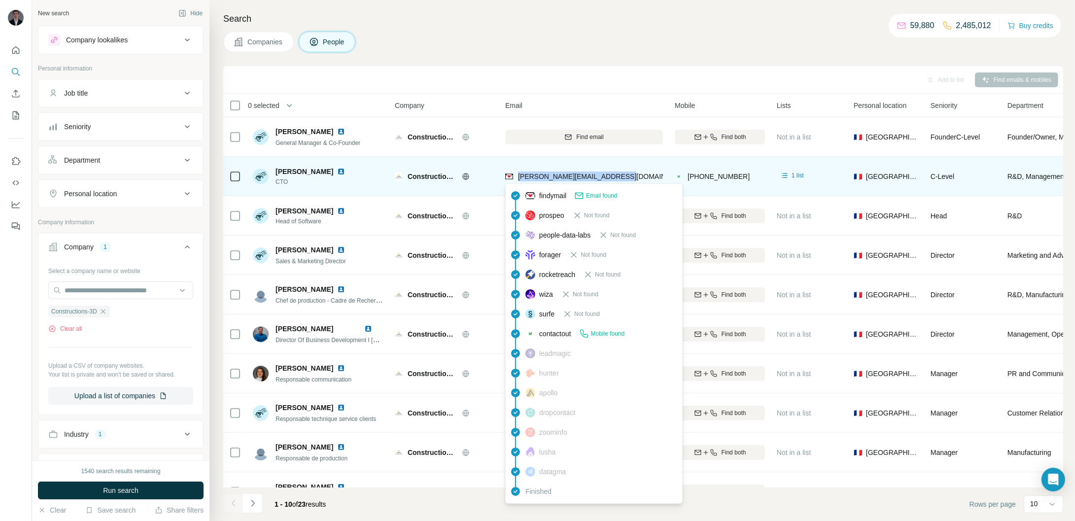
drag, startPoint x: 629, startPoint y: 177, endPoint x: 520, endPoint y: 179, distance: 109.5
click at [520, 179] on div "[PERSON_NAME][EMAIL_ADDRESS][DOMAIN_NAME]" at bounding box center [584, 176] width 158 height 27
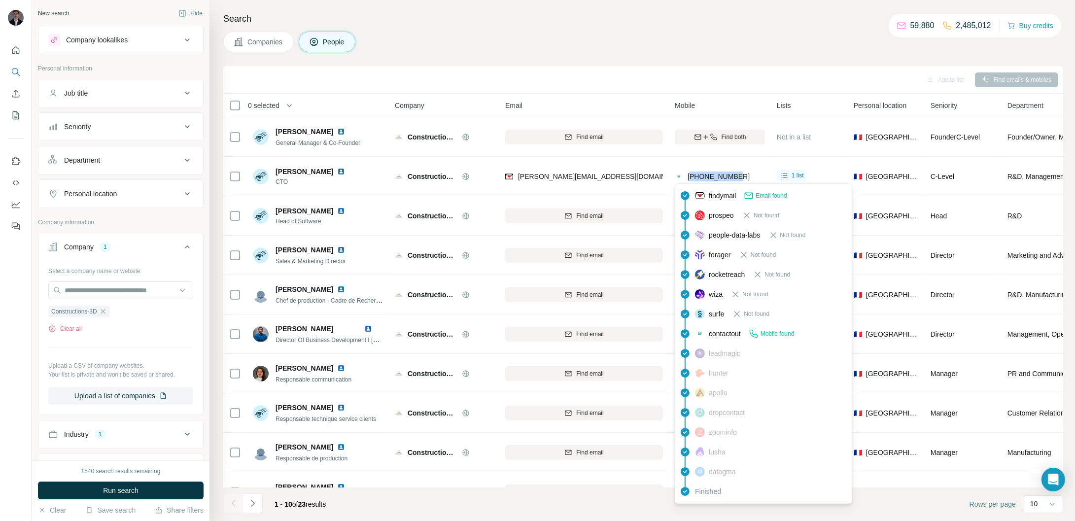
drag, startPoint x: 738, startPoint y: 178, endPoint x: 693, endPoint y: 178, distance: 45.4
click at [693, 178] on div "[PHONE_NUMBER]" at bounding box center [720, 176] width 90 height 27
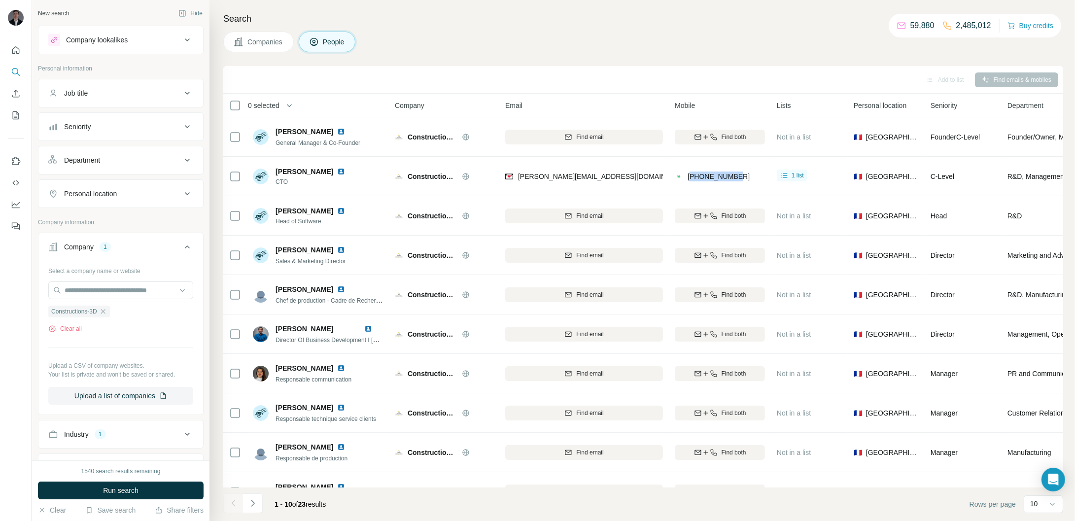
click at [289, 42] on button "Companies" at bounding box center [258, 42] width 70 height 21
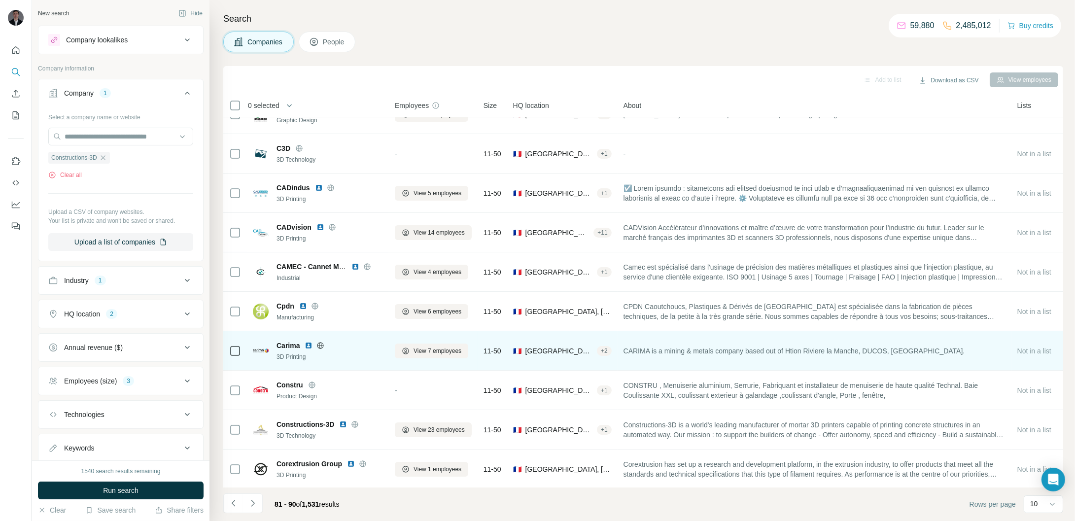
scroll to position [23, 0]
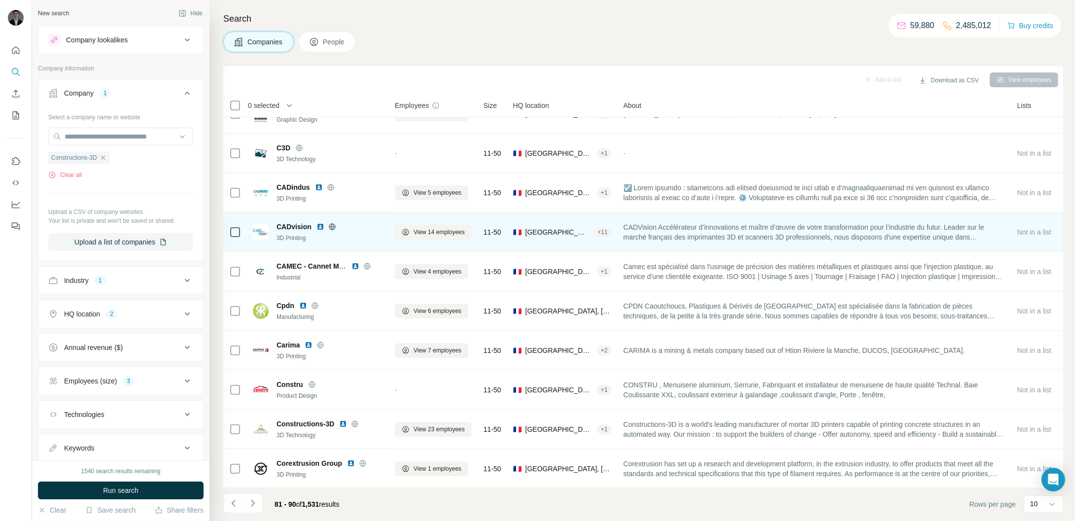
click at [332, 224] on icon at bounding box center [332, 227] width 8 height 8
